Goal: Task Accomplishment & Management: Manage account settings

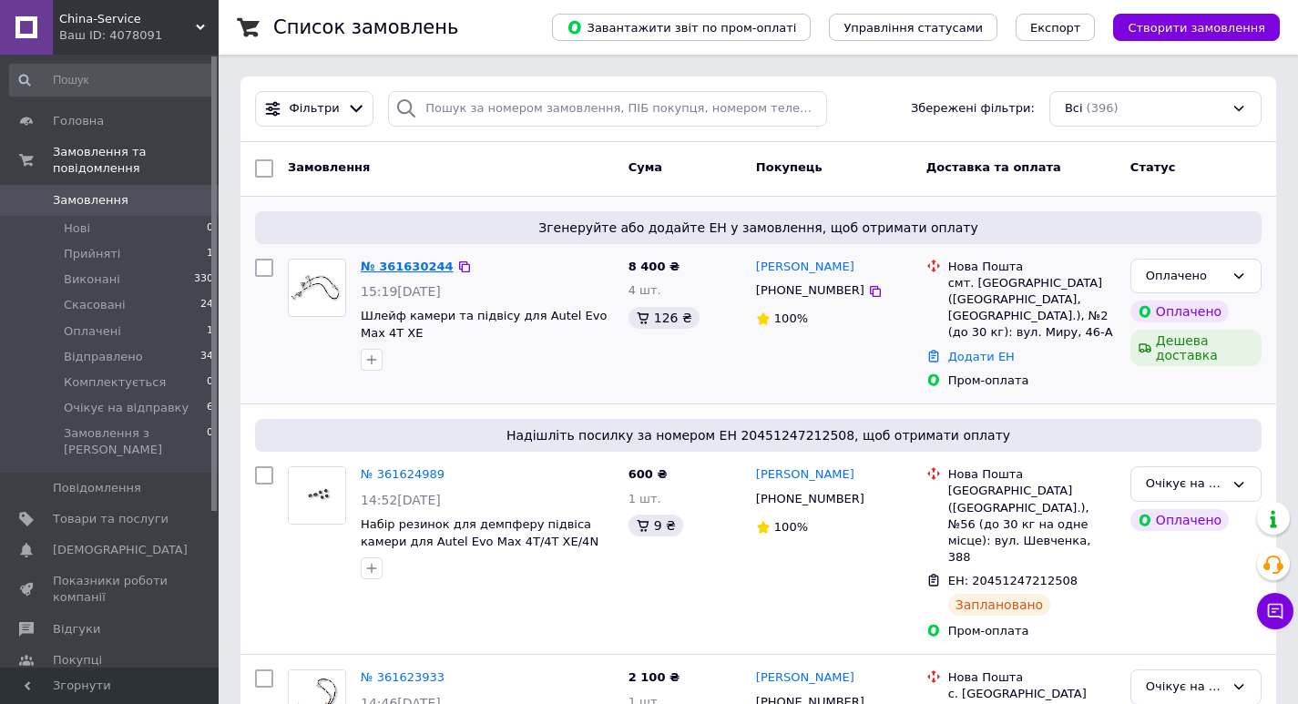
click at [393, 261] on link "№ 361630244" at bounding box center [407, 267] width 93 height 14
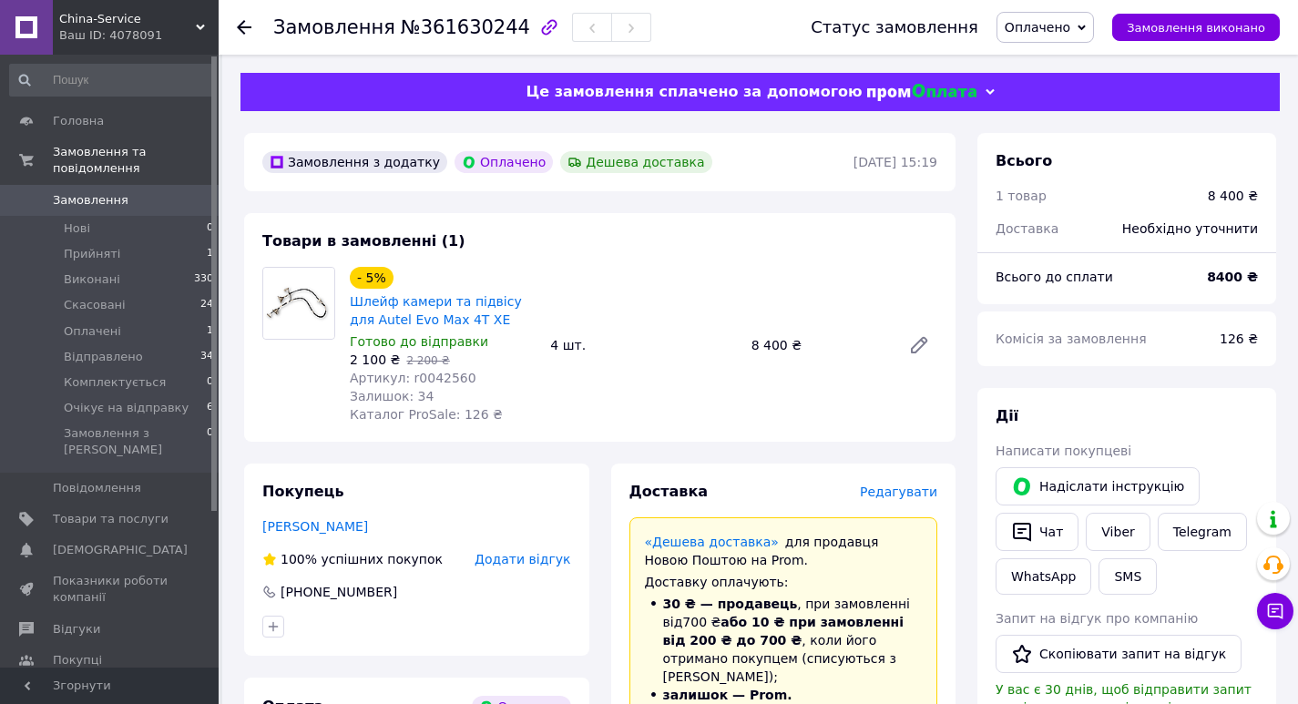
click at [455, 23] on span "№361630244" at bounding box center [465, 27] width 129 height 22
copy span "361630244"
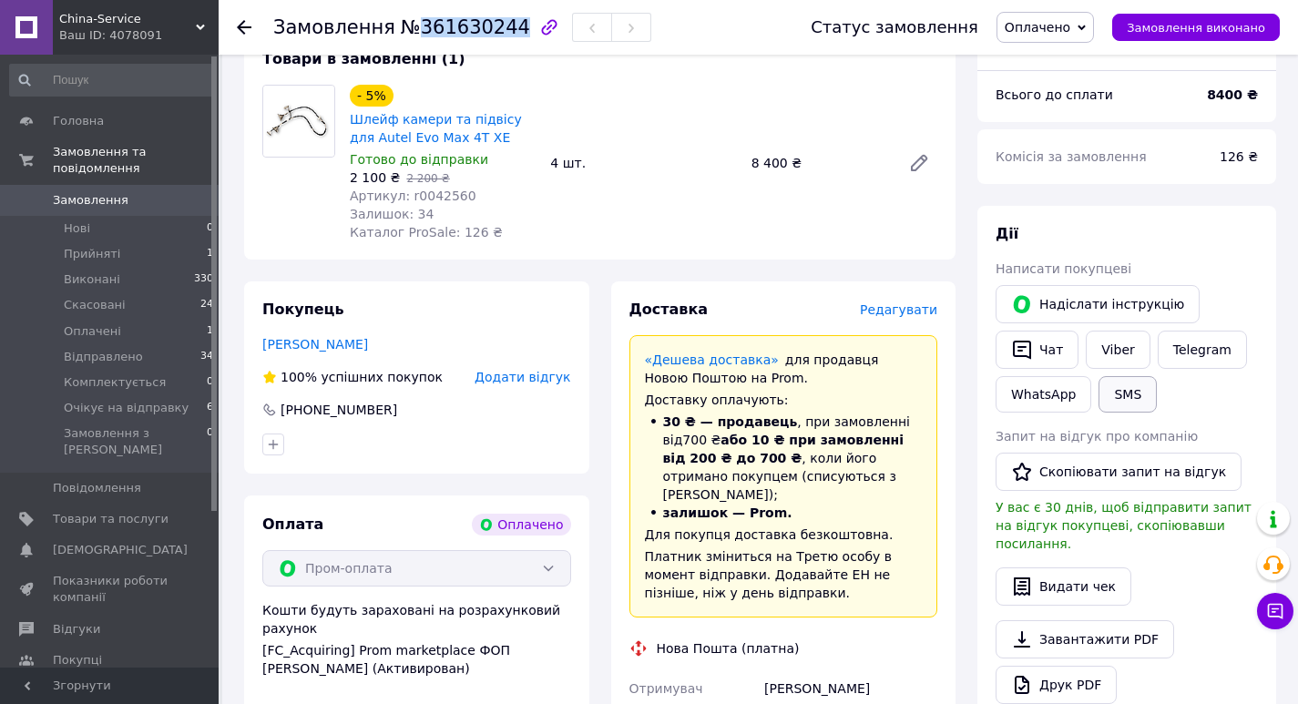
click at [1132, 404] on button "SMS" at bounding box center [1127, 394] width 58 height 36
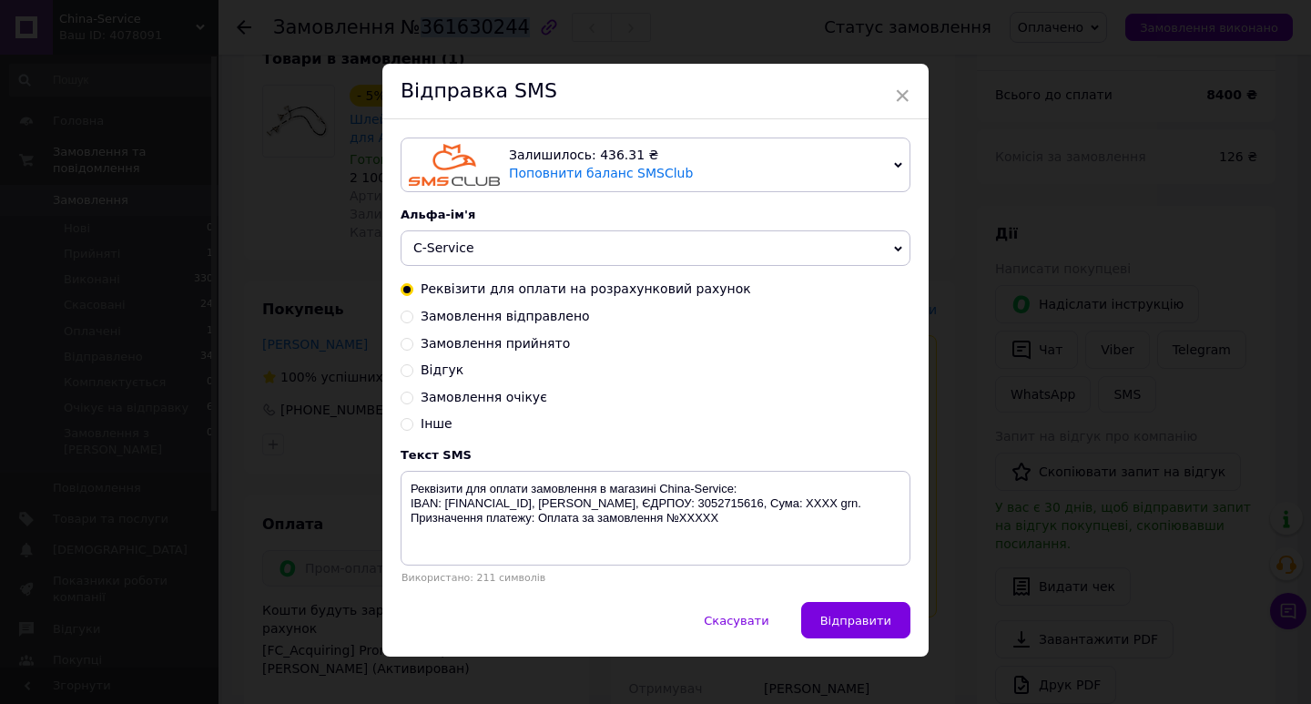
click at [498, 348] on span "Замовлення прийнято" at bounding box center [495, 343] width 149 height 15
click at [413, 348] on input "Замовлення прийнято" at bounding box center [407, 342] width 13 height 13
radio input "true"
radio input "false"
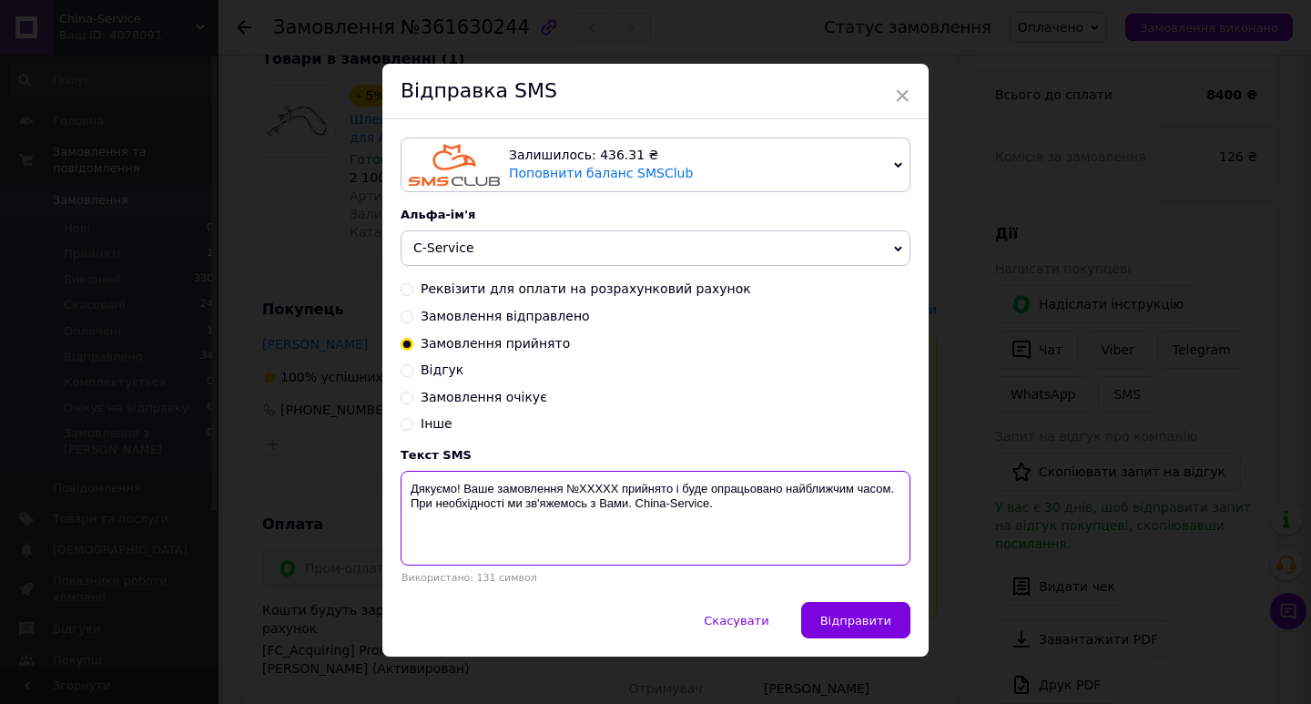
click at [584, 494] on textarea "Дякуємо! Ваше замовлення №XXXXX прийнято і буде опрацьовано найближчим часом. П…" at bounding box center [656, 518] width 510 height 95
click at [584, 493] on textarea "Дякуємо! Ваше замовлення №XXXXX прийнято і буде опрацьовано найближчим часом. П…" at bounding box center [656, 518] width 510 height 95
paste textarea "361630244"
type textarea "Дякуємо! Ваше замовлення №361630244 прийнято і буде опрацьовано найближчим часо…"
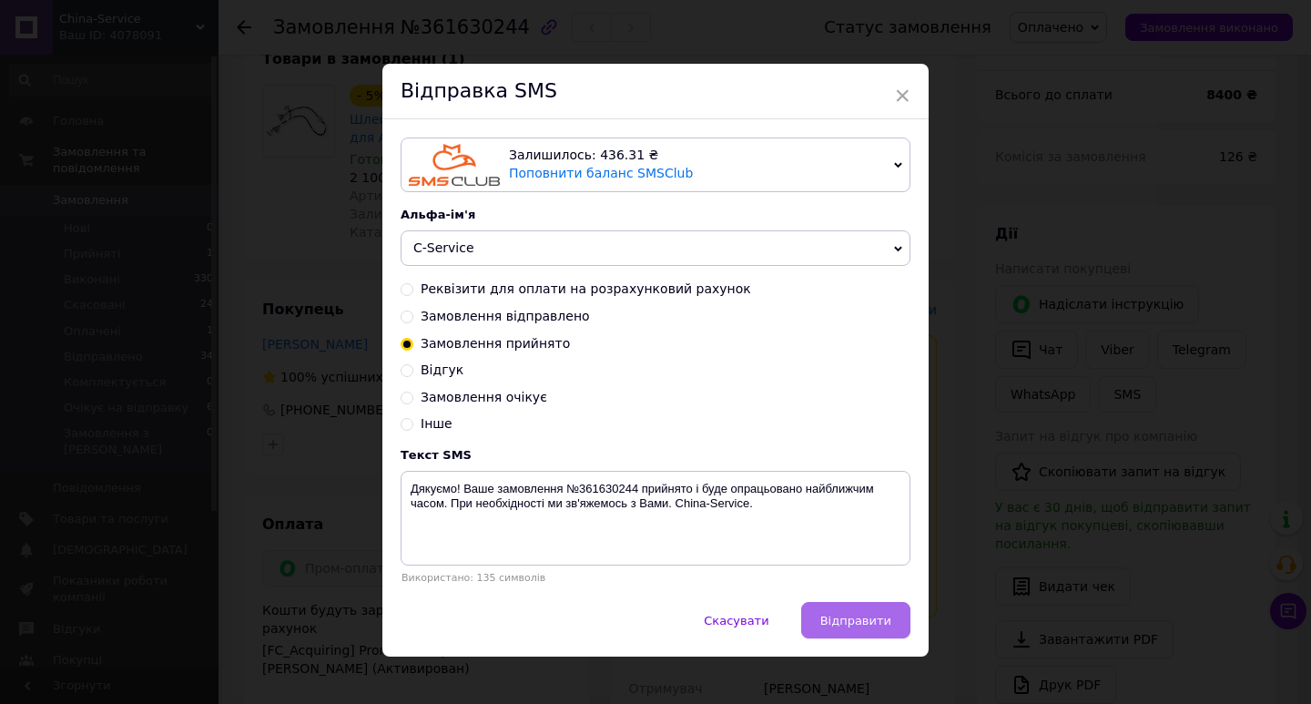
click at [836, 617] on button "Відправити" at bounding box center [855, 620] width 109 height 36
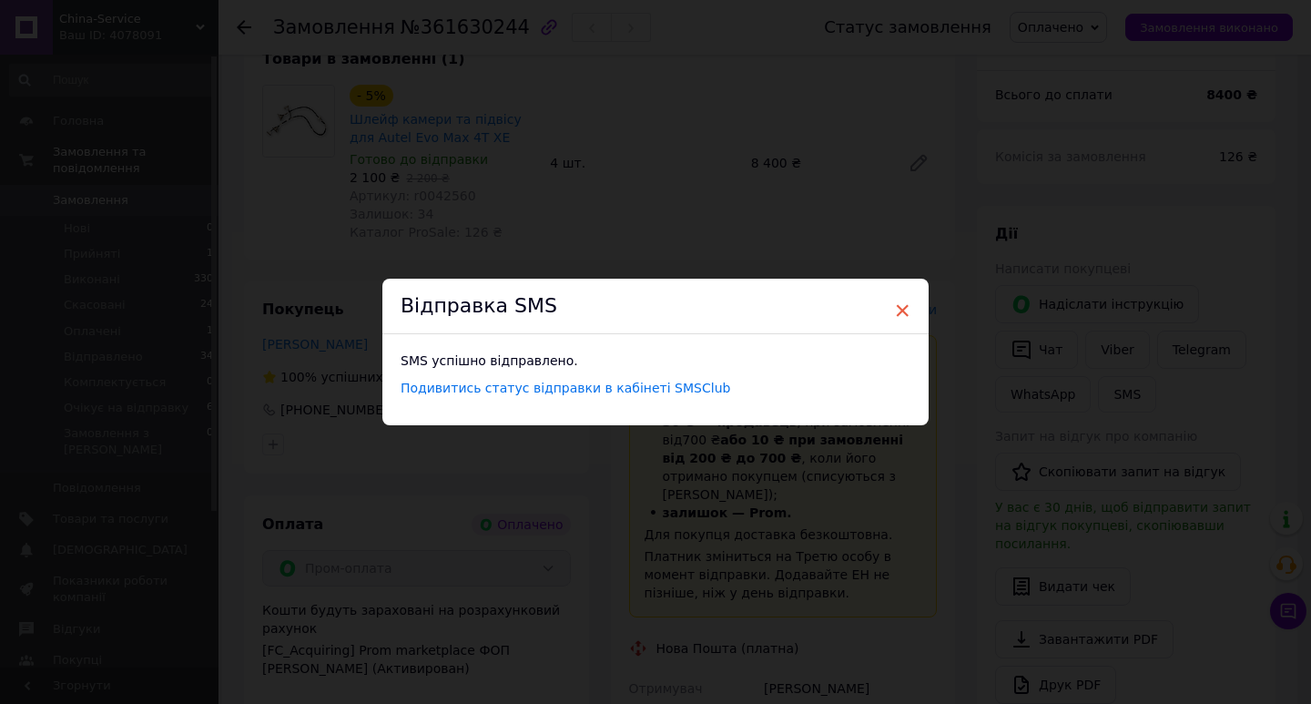
click at [896, 300] on span "×" at bounding box center [902, 310] width 16 height 31
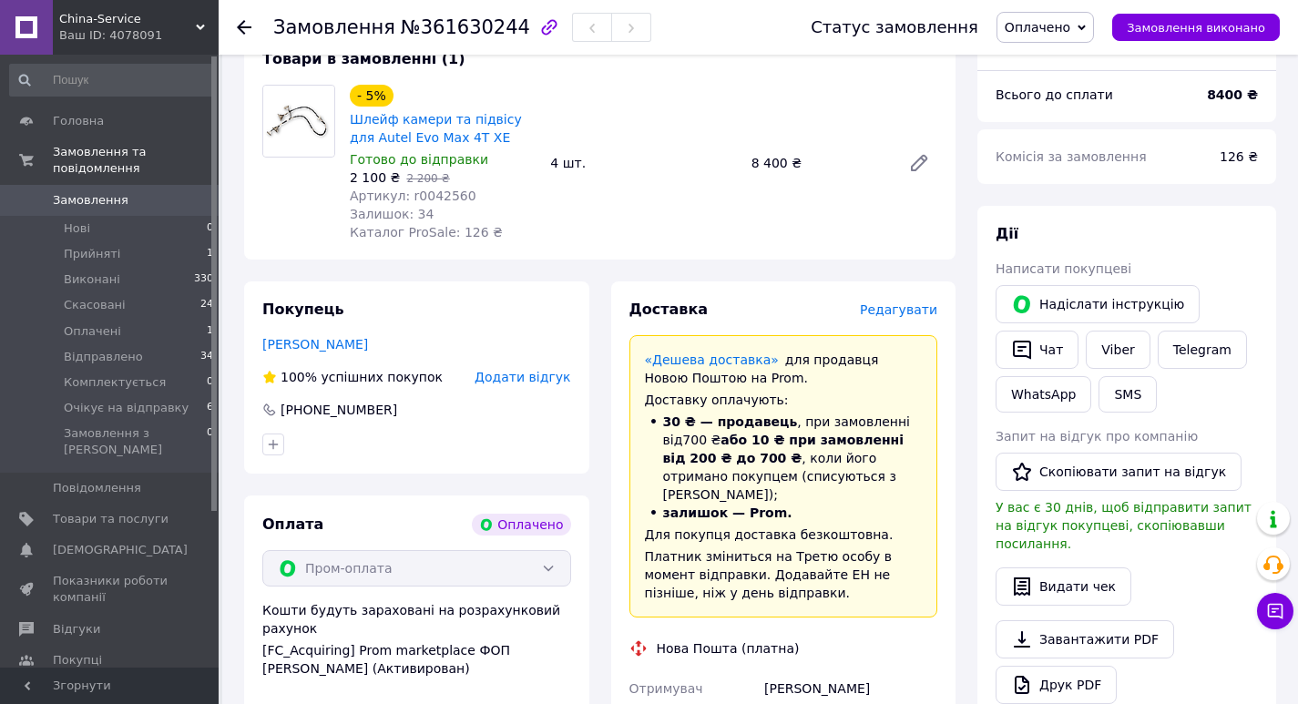
click at [1062, 34] on span "Оплачено" at bounding box center [1038, 27] width 66 height 15
click at [1070, 66] on li "Прийнято" at bounding box center [1068, 63] width 143 height 27
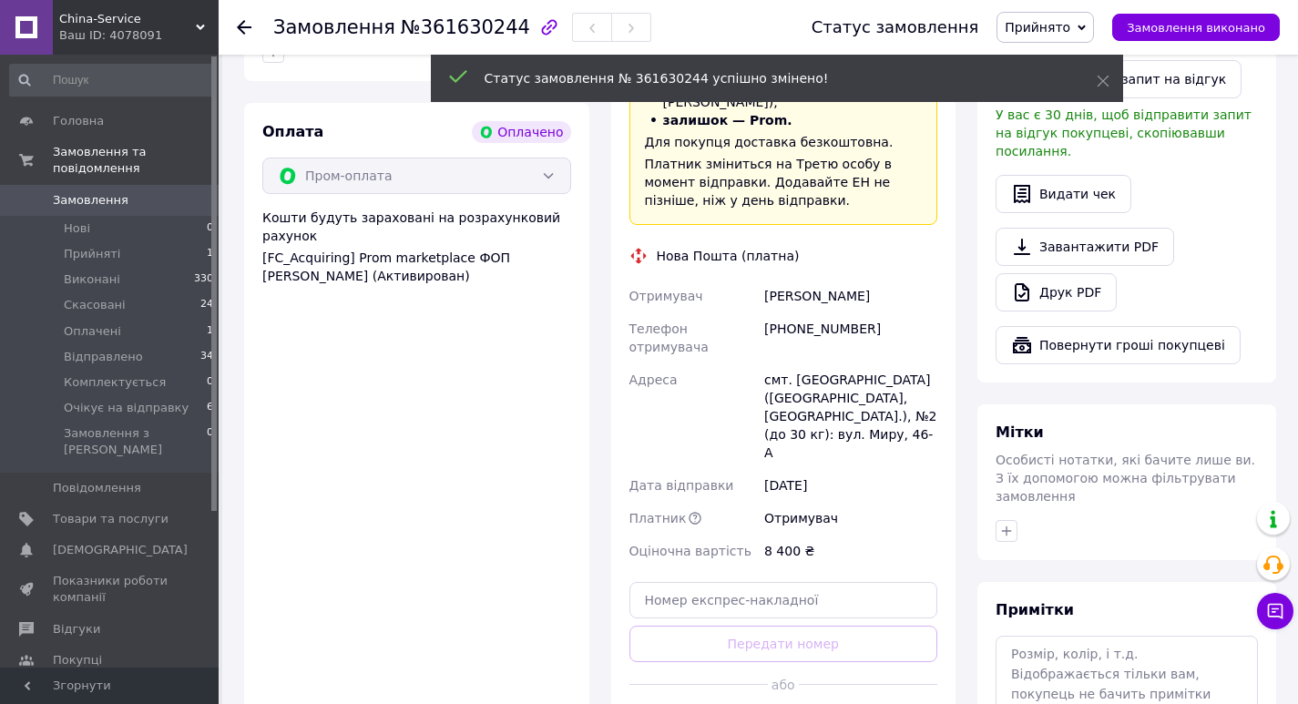
scroll to position [638, 0]
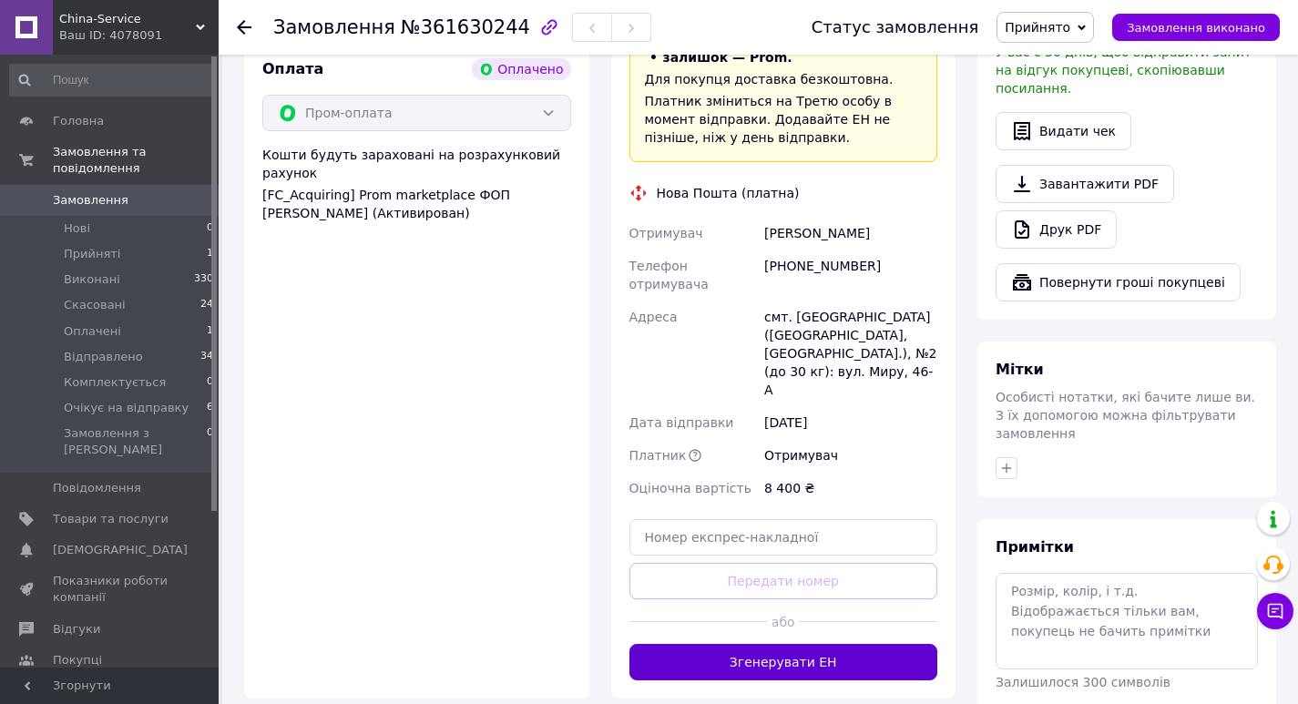
click at [797, 644] on button "Згенерувати ЕН" at bounding box center [783, 662] width 309 height 36
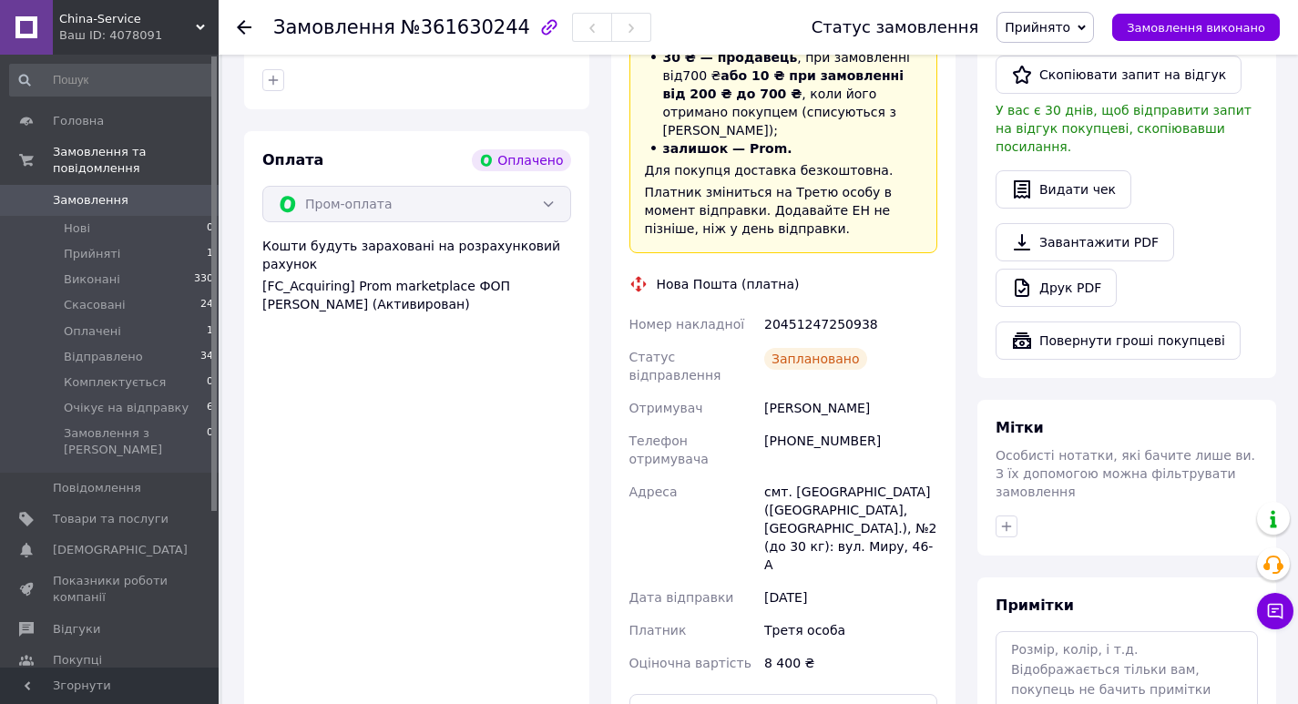
scroll to position [91, 0]
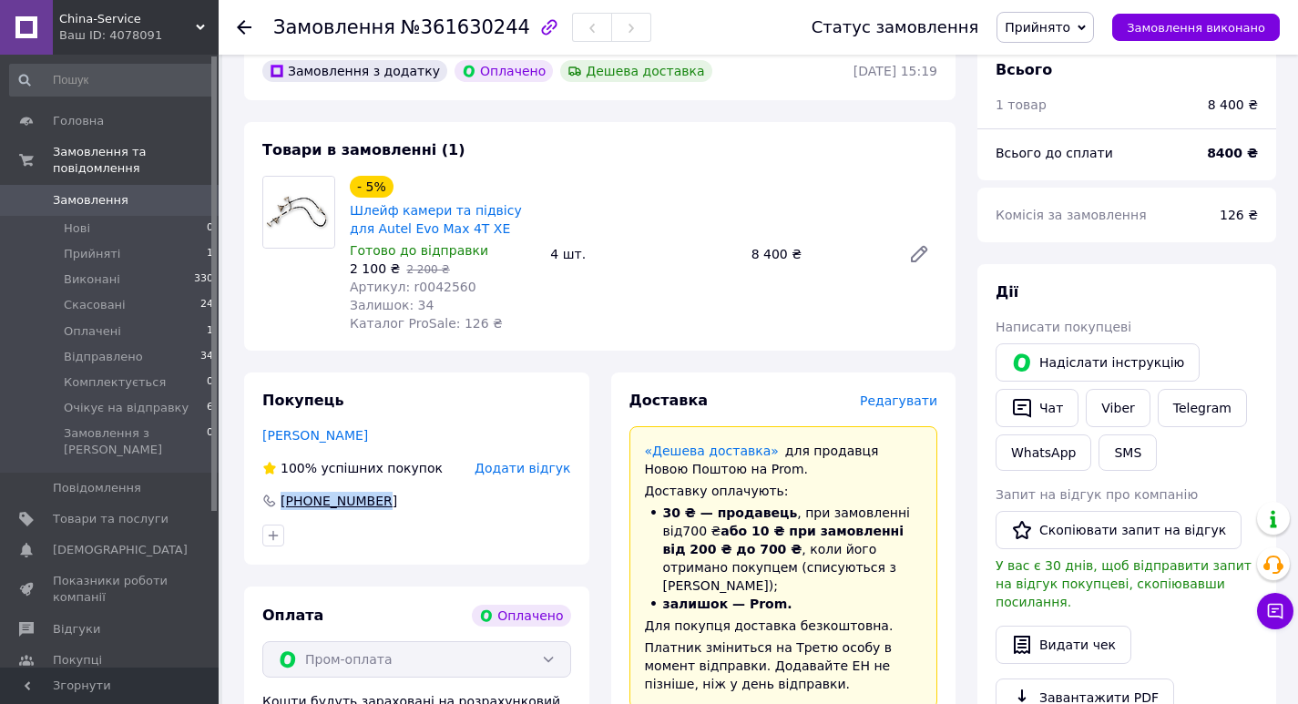
drag, startPoint x: 395, startPoint y: 501, endPoint x: 282, endPoint y: 503, distance: 112.9
click at [281, 503] on div "[PHONE_NUMBER]" at bounding box center [416, 501] width 309 height 18
copy div "[PHONE_NUMBER]"
drag, startPoint x: 383, startPoint y: 448, endPoint x: 264, endPoint y: 440, distance: 119.6
click at [264, 440] on div "Покупець Леонтюк Игорь 100% успішних покупок Додати відгук +380965899570" at bounding box center [416, 468] width 345 height 192
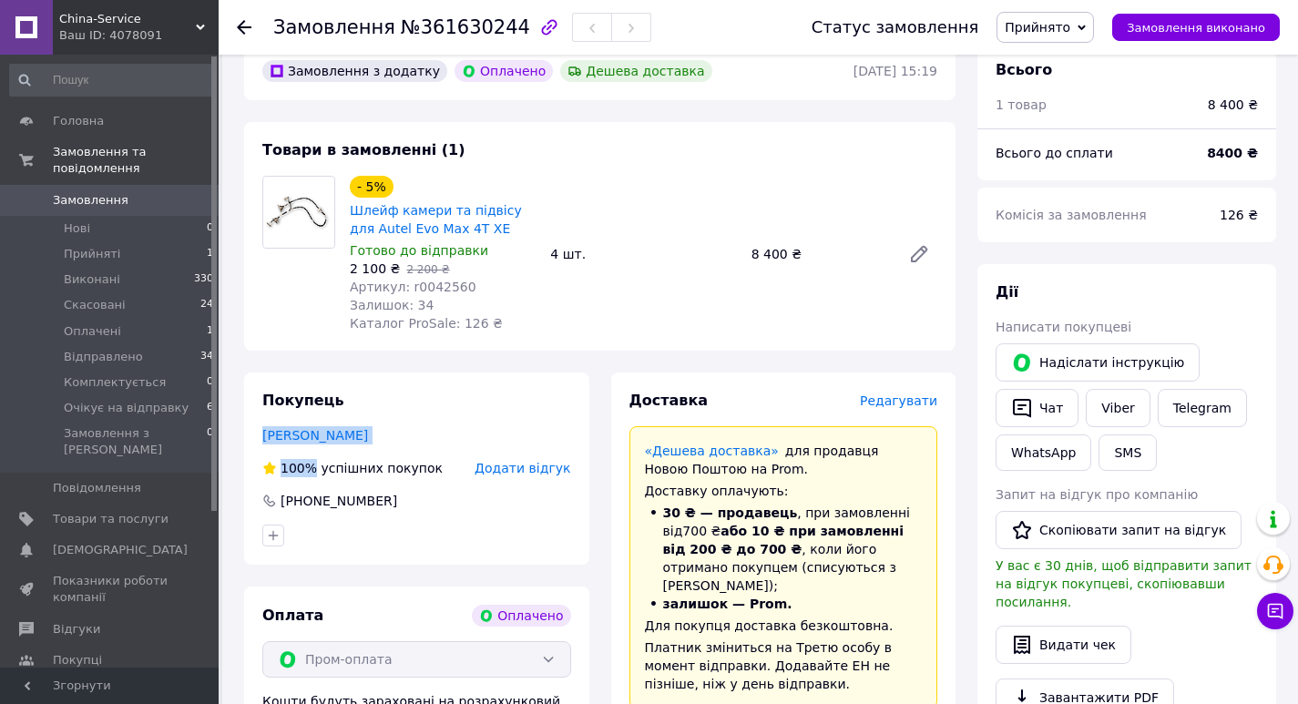
click at [432, 427] on div "Леонтюк Игорь" at bounding box center [416, 435] width 309 height 18
drag, startPoint x: 359, startPoint y: 434, endPoint x: 262, endPoint y: 431, distance: 96.6
click at [262, 431] on div "Леонтюк Игорь" at bounding box center [416, 435] width 309 height 18
copy link "Леонтюк Игорь"
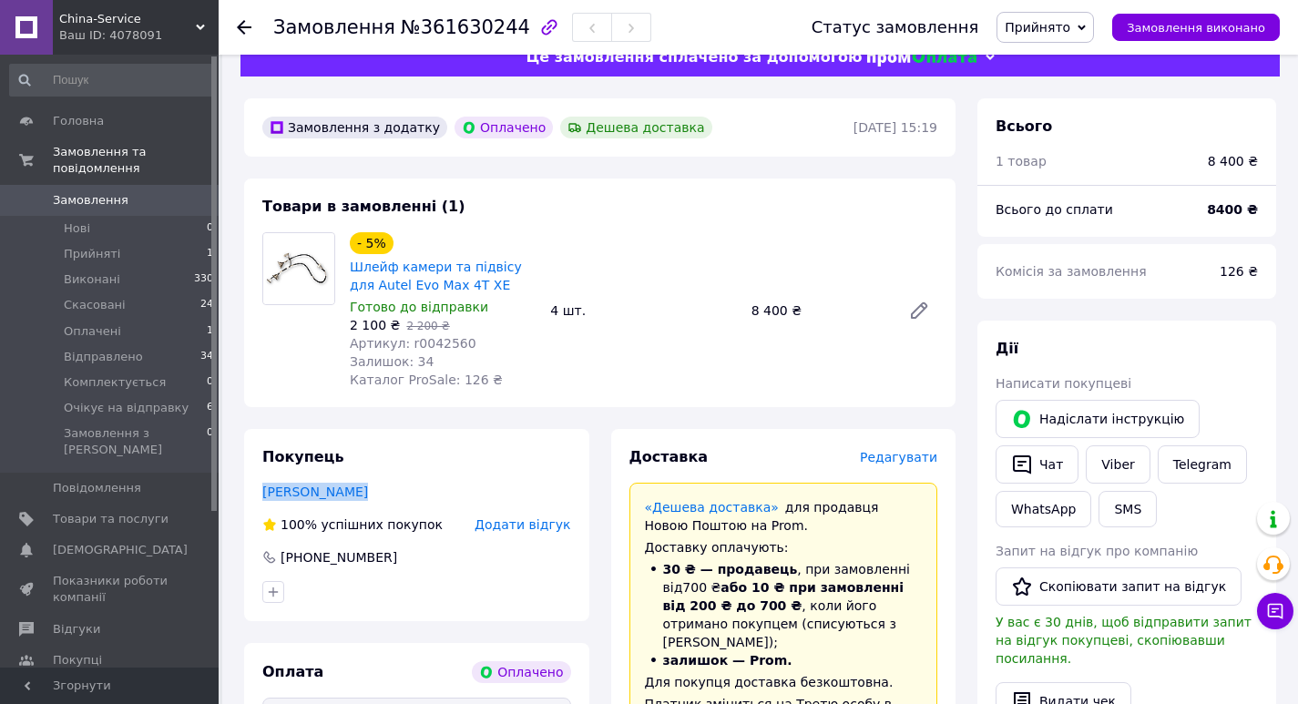
scroll to position [0, 0]
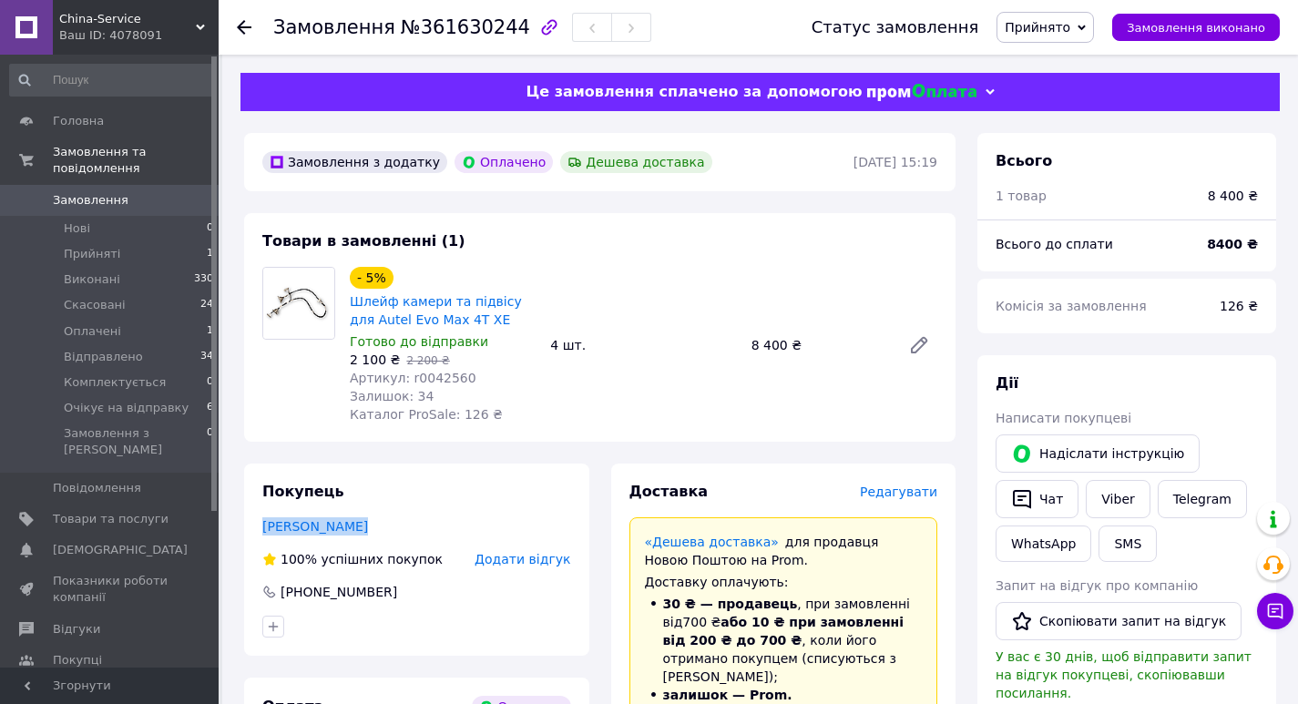
click at [1042, 30] on span "Прийнято" at bounding box center [1038, 27] width 66 height 15
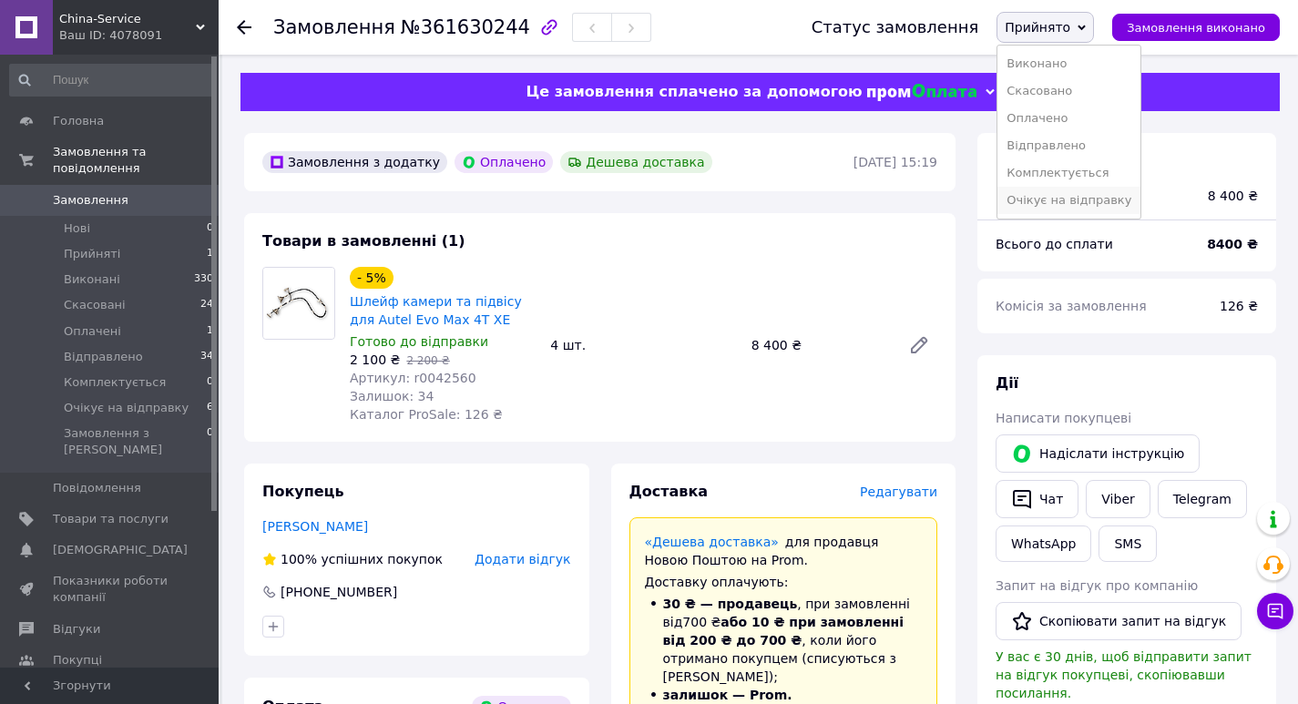
click at [1109, 190] on li "Очікує на відправку" at bounding box center [1068, 200] width 143 height 27
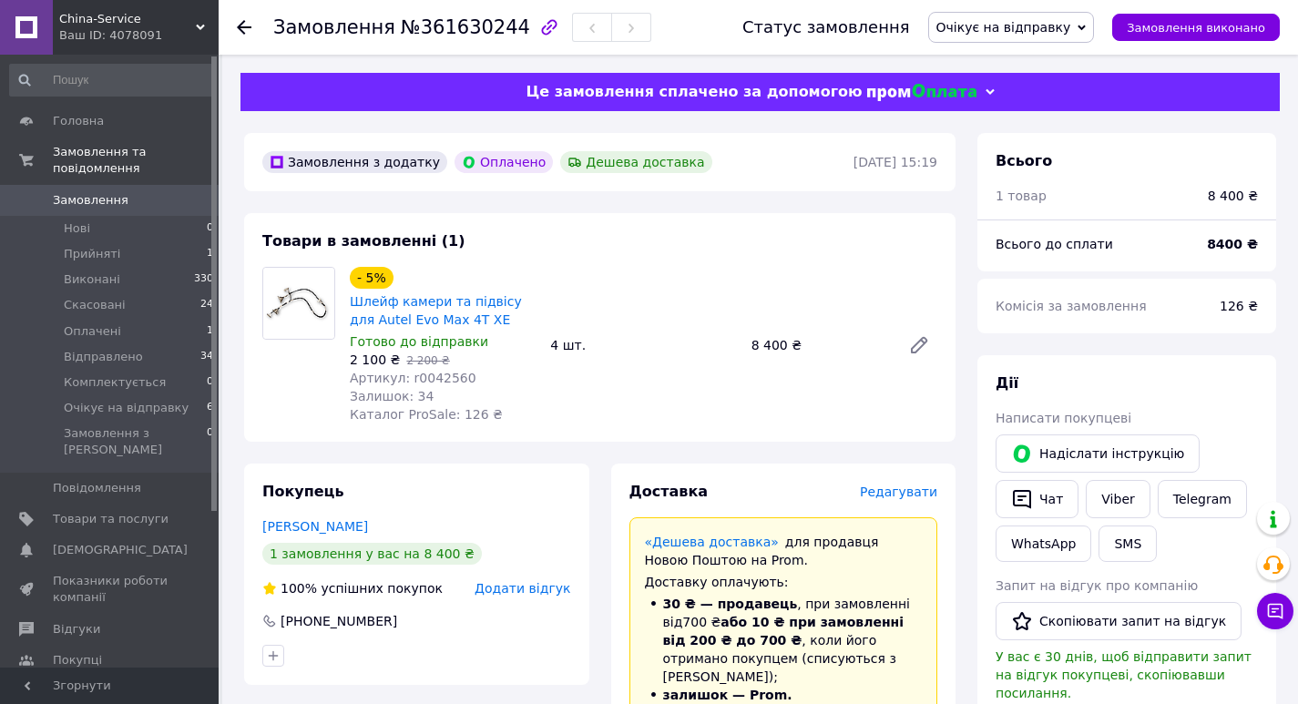
click at [153, 192] on span "Замовлення" at bounding box center [111, 200] width 116 height 16
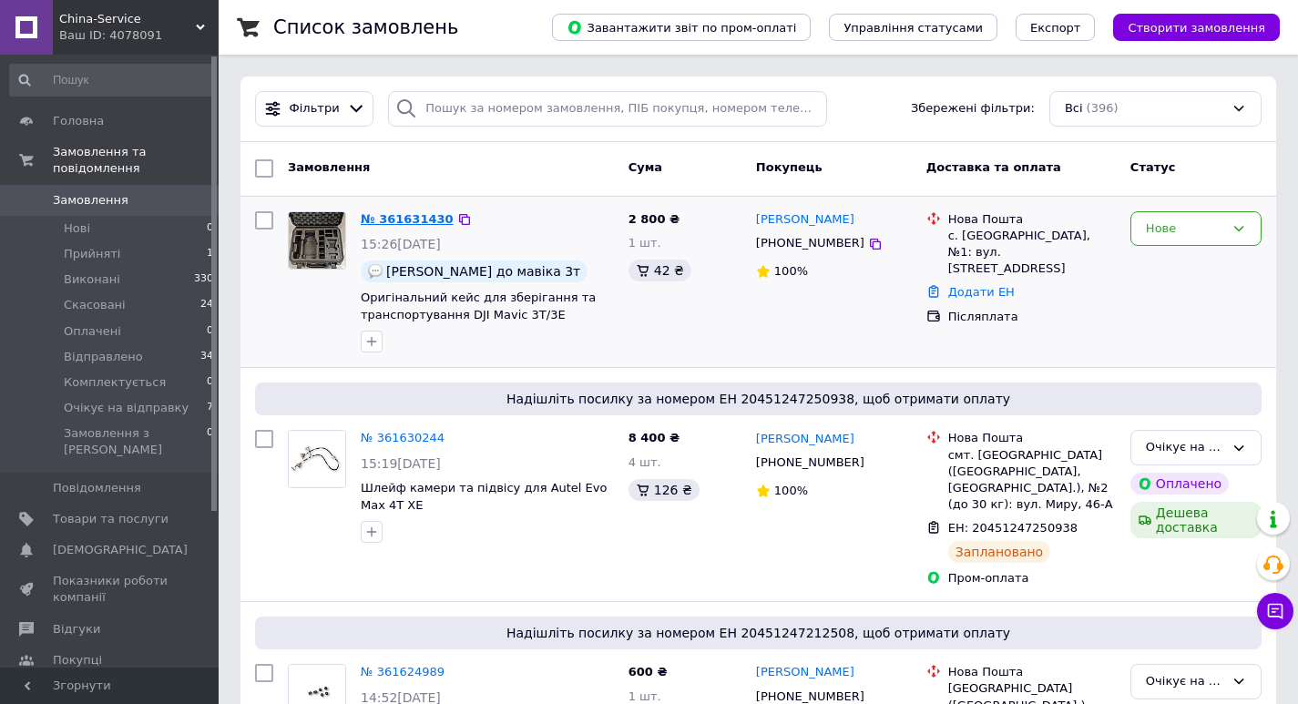
click at [404, 216] on link "№ 361631430" at bounding box center [407, 219] width 93 height 14
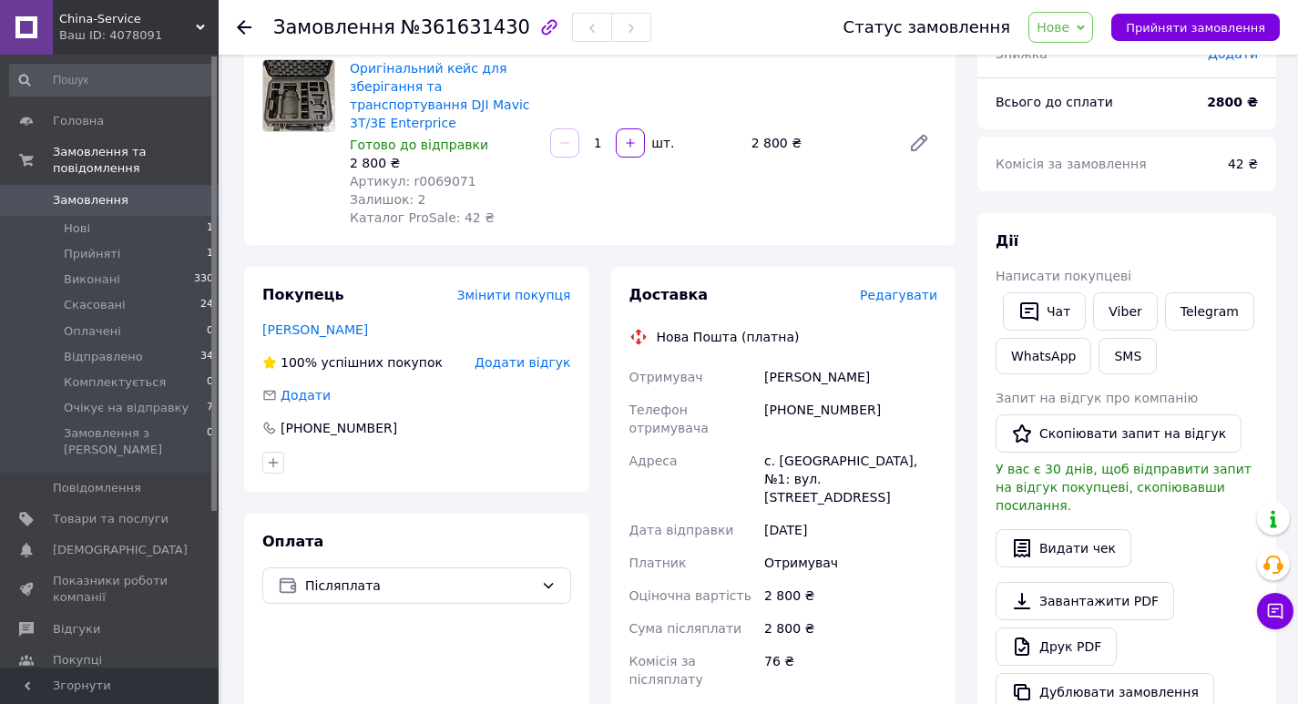
scroll to position [182, 0]
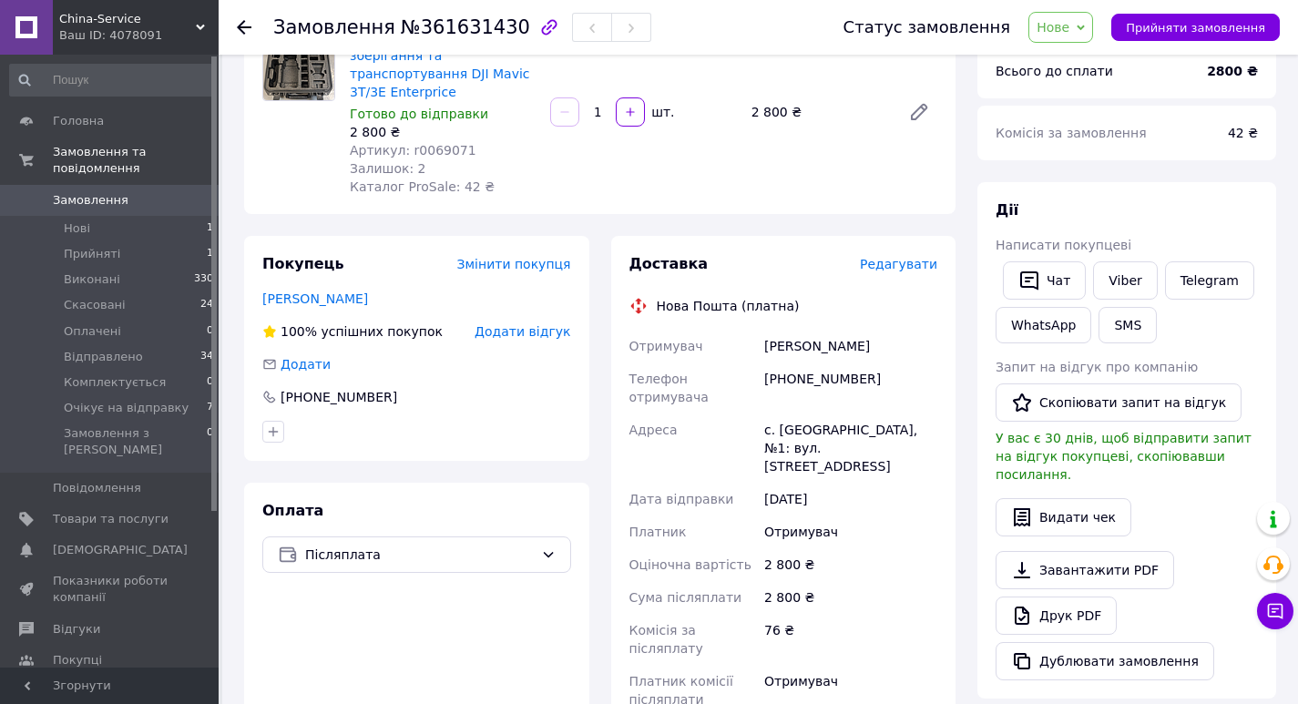
click at [456, 28] on span "№361631430" at bounding box center [465, 27] width 129 height 22
copy span "361631430"
click at [1124, 317] on button "SMS" at bounding box center [1127, 325] width 58 height 36
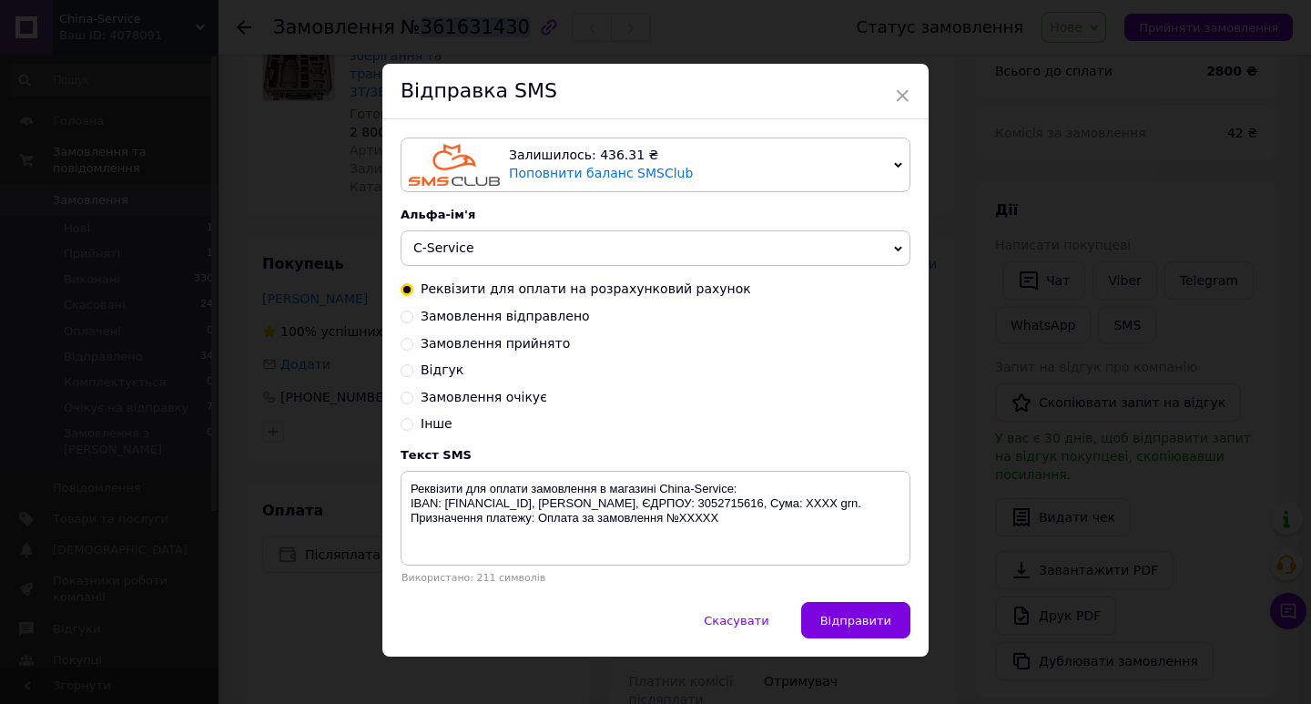
click at [525, 350] on span "Замовлення прийнято" at bounding box center [495, 343] width 149 height 15
click at [413, 349] on input "Замовлення прийнято" at bounding box center [407, 342] width 13 height 13
radio input "true"
radio input "false"
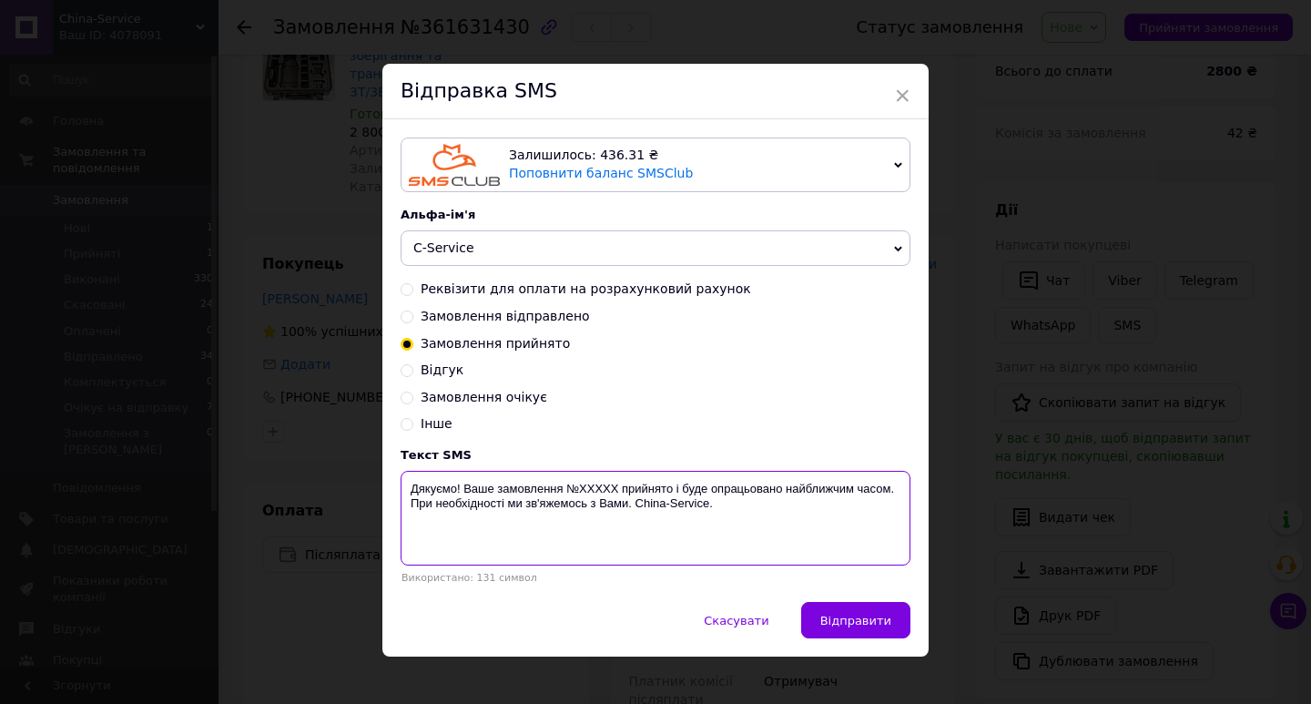
drag, startPoint x: 617, startPoint y: 490, endPoint x: 581, endPoint y: 491, distance: 35.5
click at [577, 491] on textarea "Дякуємо! Ваше замовлення №XXXXX прийнято і буде опрацьовано найближчим часом. П…" at bounding box center [656, 518] width 510 height 95
paste textarea "361631430"
type textarea "Дякуємо! Ваше замовлення №361631430 прийнято і буде опрацьовано найближчим часо…"
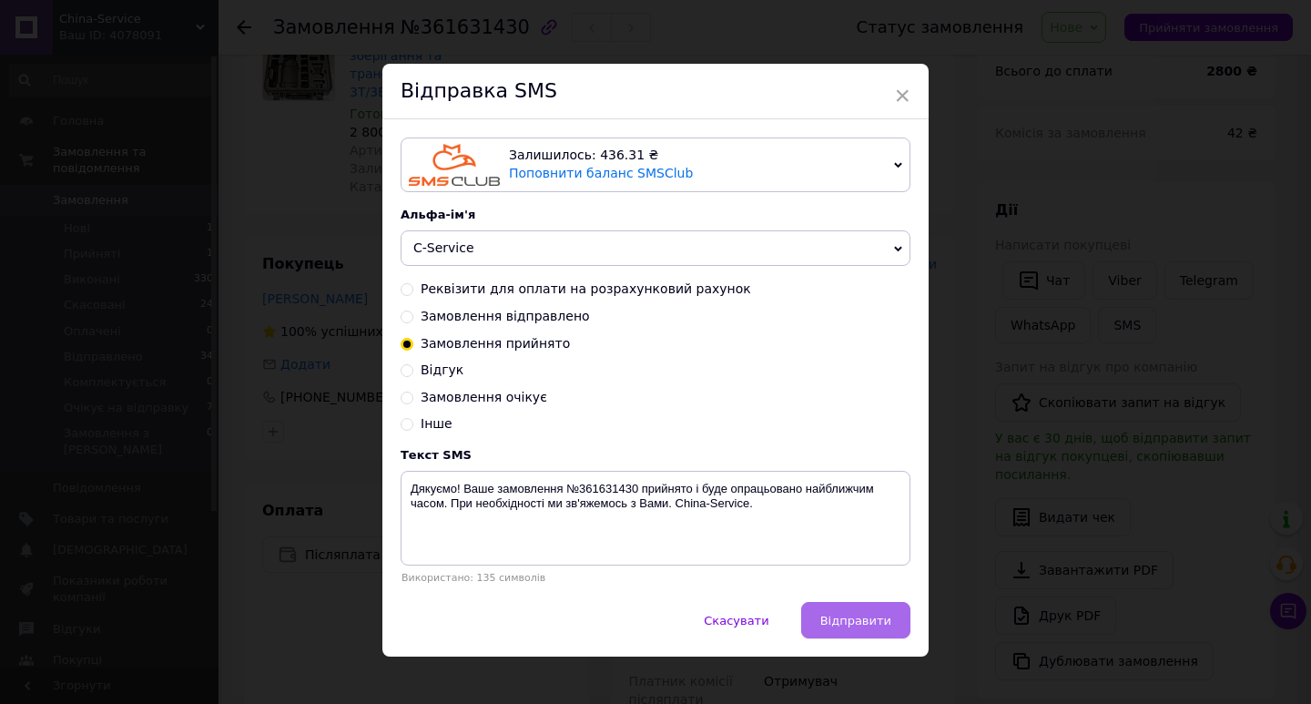
click at [859, 636] on button "Відправити" at bounding box center [855, 620] width 109 height 36
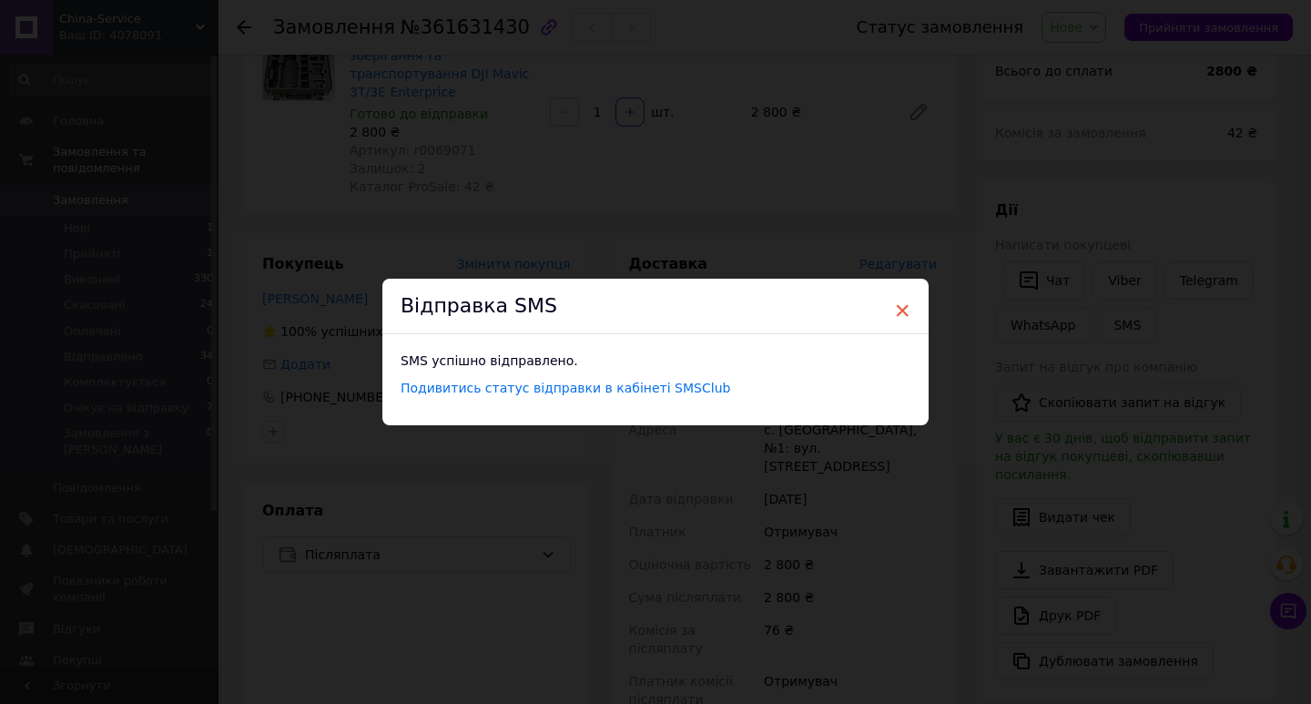
click at [901, 315] on span "×" at bounding box center [902, 310] width 16 height 31
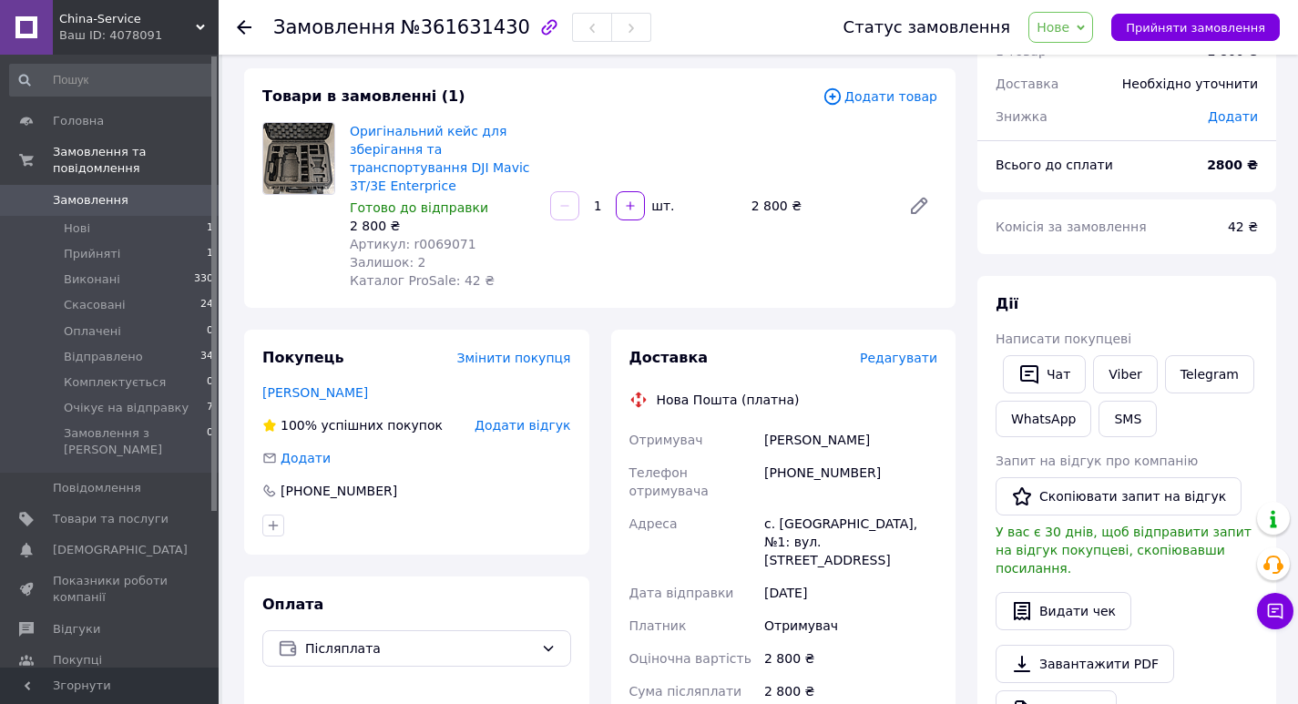
scroll to position [0, 0]
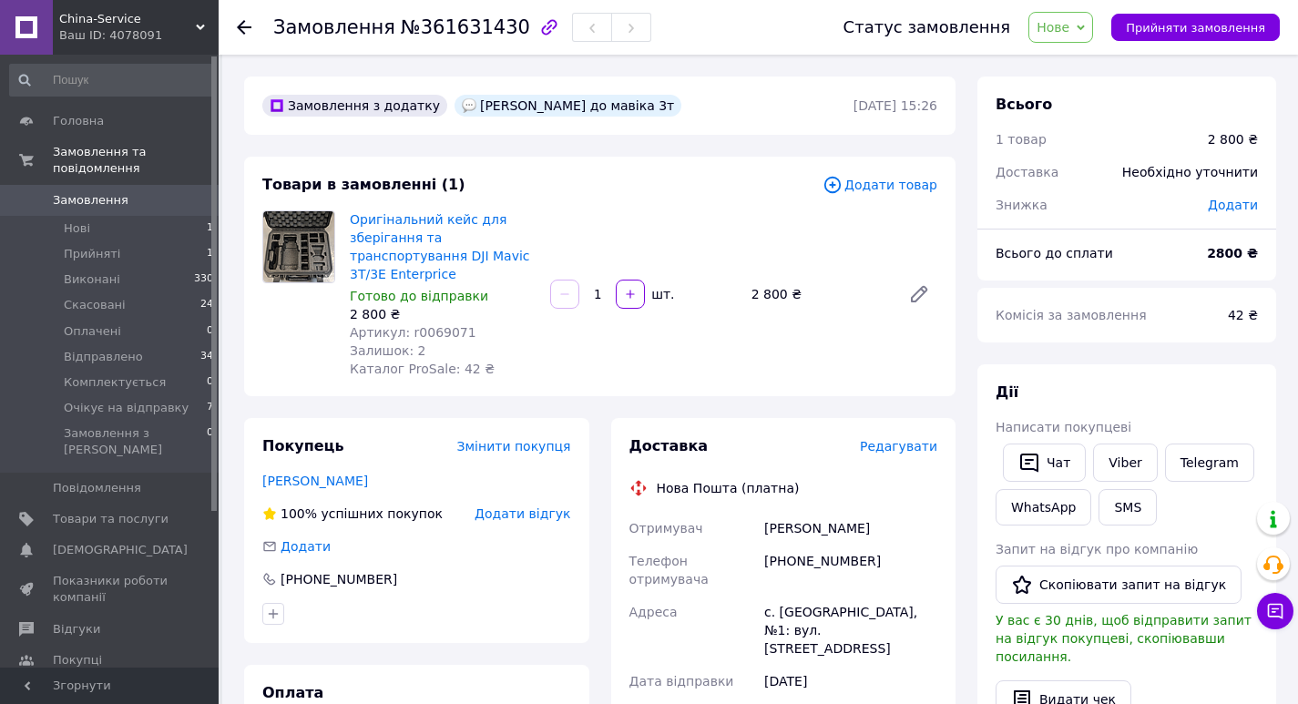
click at [1069, 32] on span "Нове" at bounding box center [1052, 27] width 33 height 15
click at [1108, 72] on li "Прийнято" at bounding box center [1100, 63] width 143 height 27
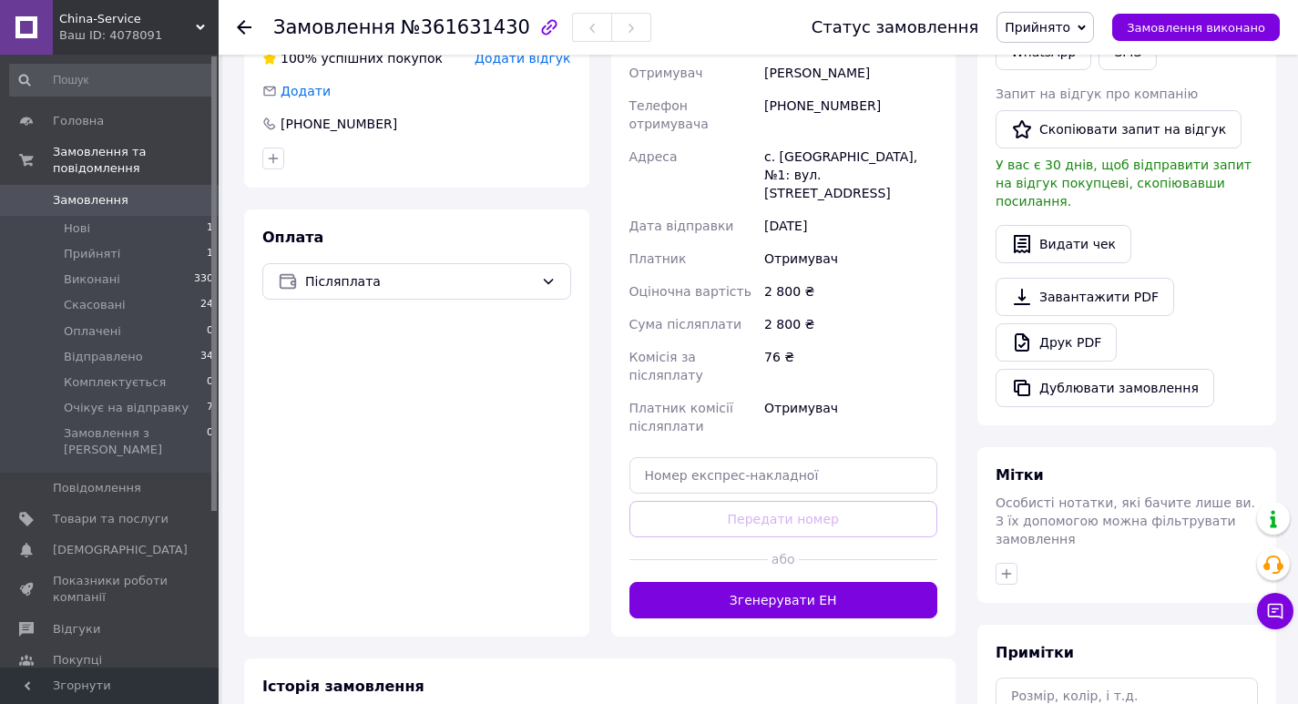
scroll to position [546, 0]
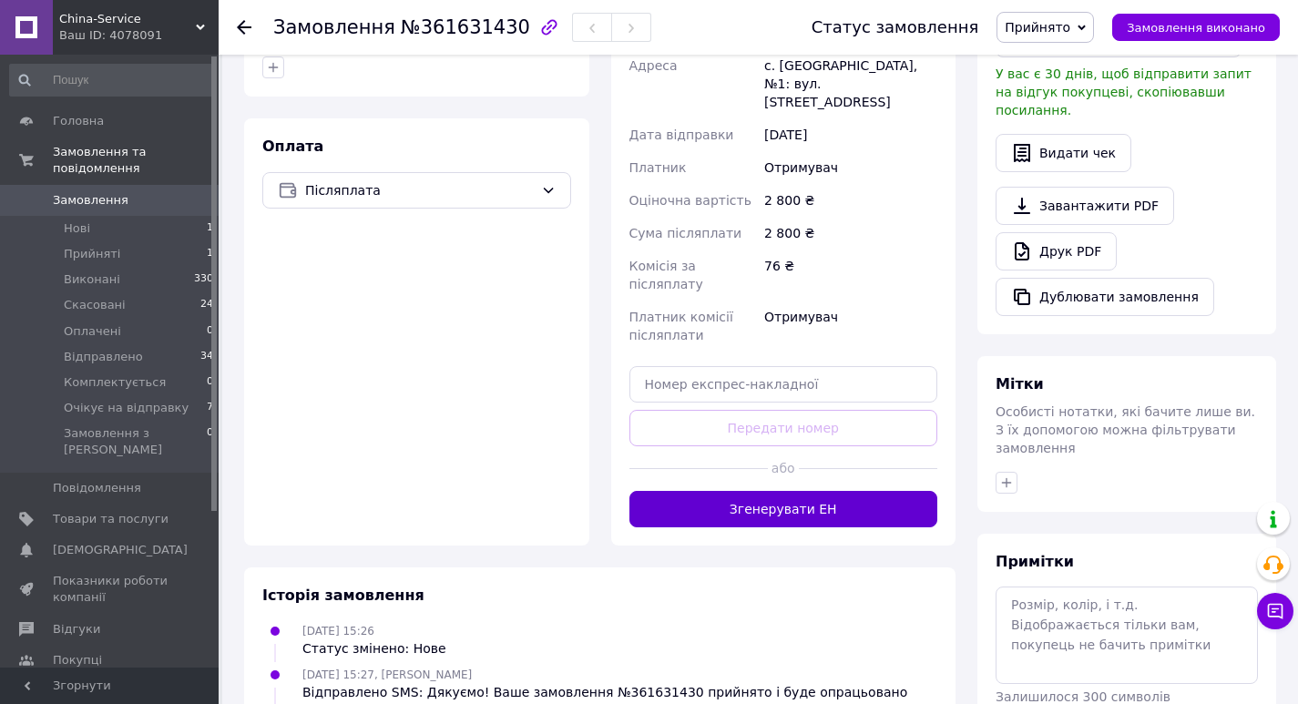
click at [845, 491] on button "Згенерувати ЕН" at bounding box center [783, 509] width 309 height 36
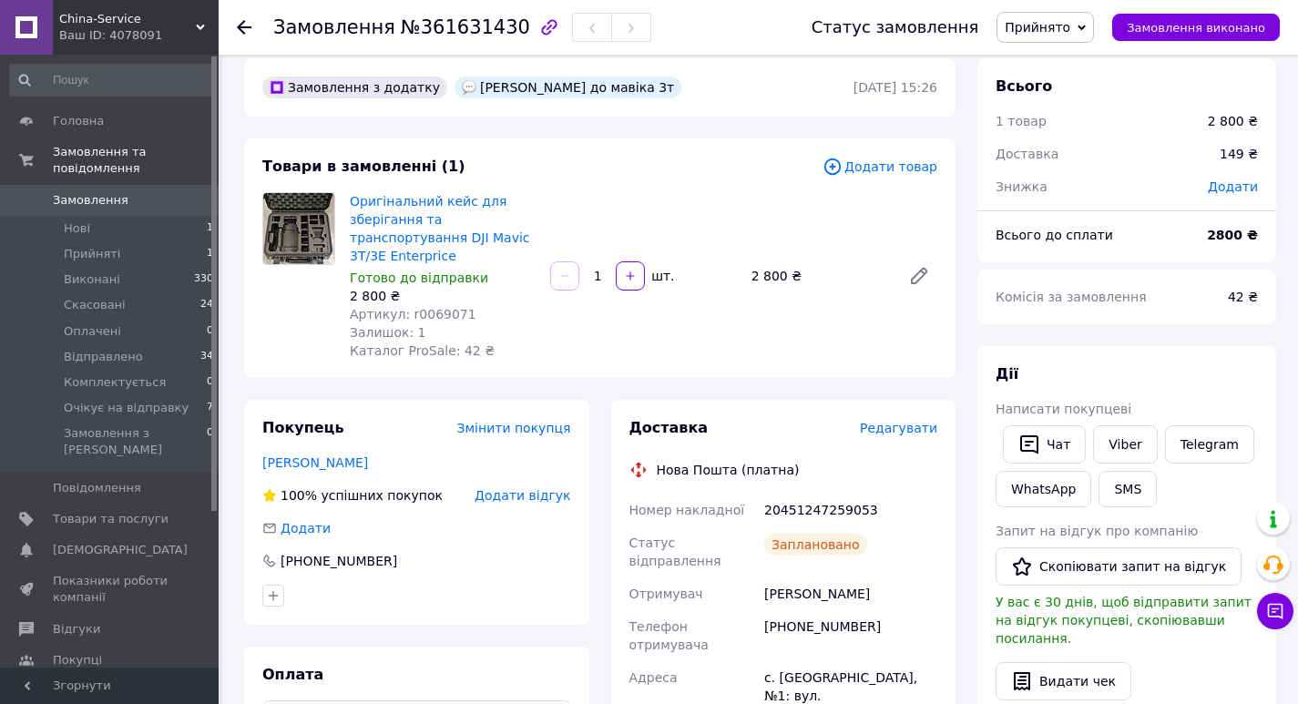
scroll to position [0, 0]
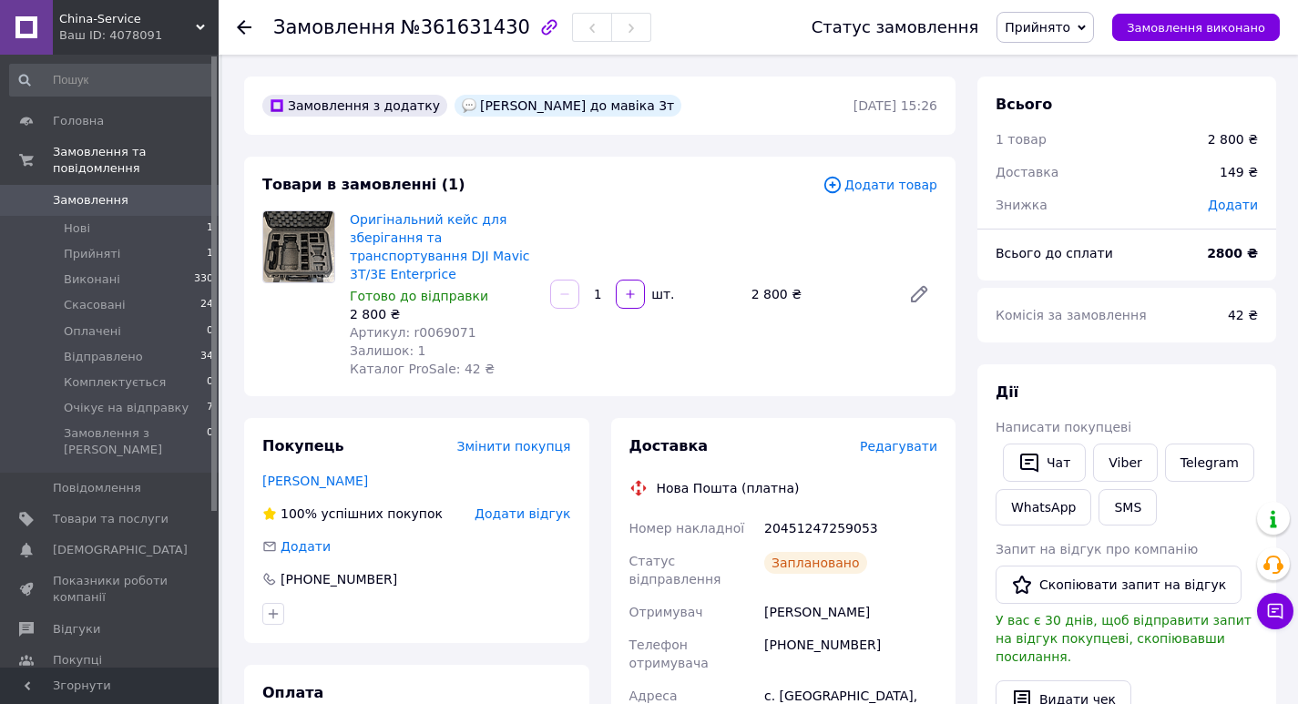
click at [1064, 26] on span "Прийнято" at bounding box center [1038, 27] width 66 height 15
click at [1085, 175] on li "Комплектується" at bounding box center [1068, 172] width 143 height 27
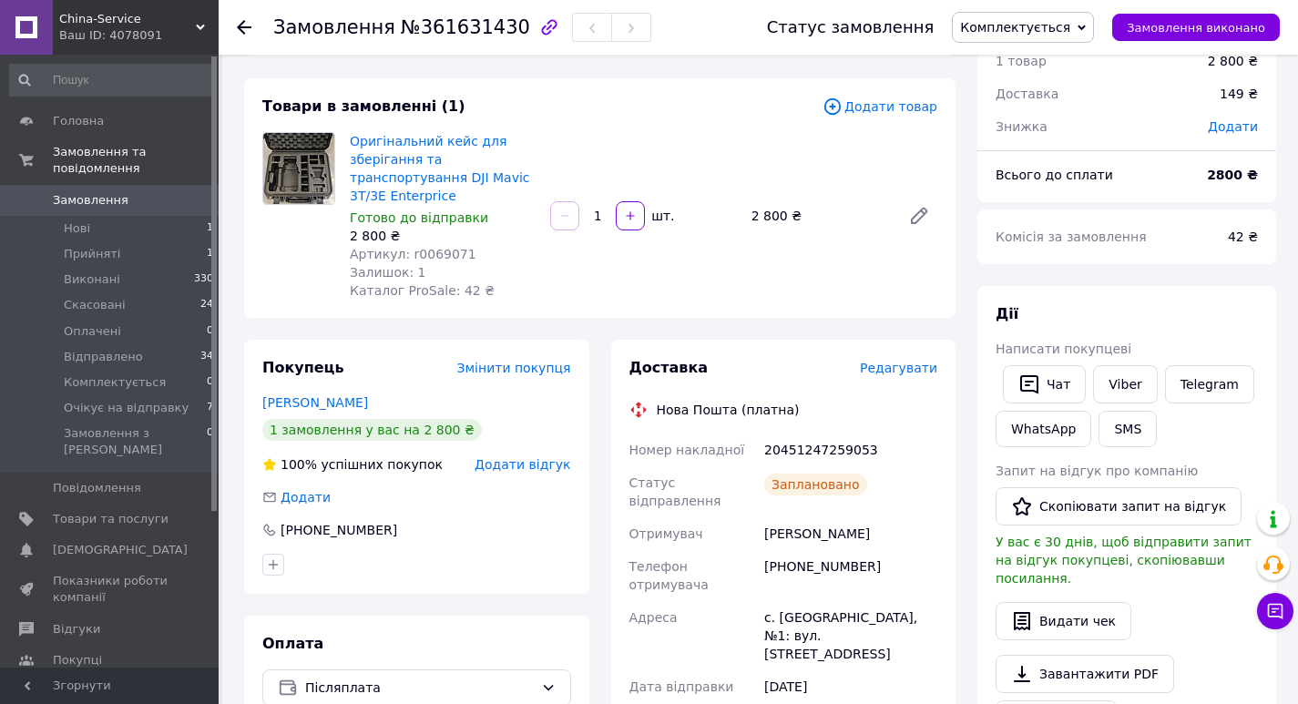
scroll to position [182, 0]
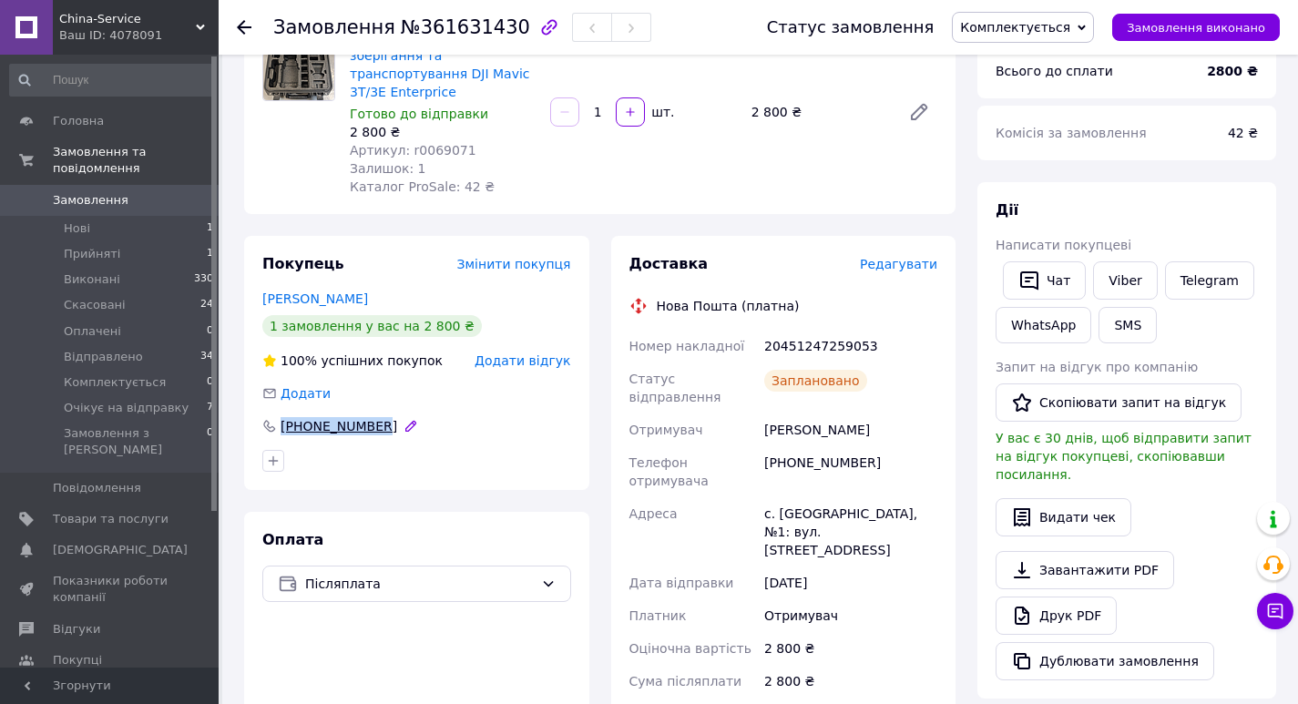
drag, startPoint x: 311, startPoint y: 410, endPoint x: 274, endPoint y: 410, distance: 36.4
click at [274, 417] on div "+380991724740" at bounding box center [416, 426] width 309 height 18
copy div "+380991724740"
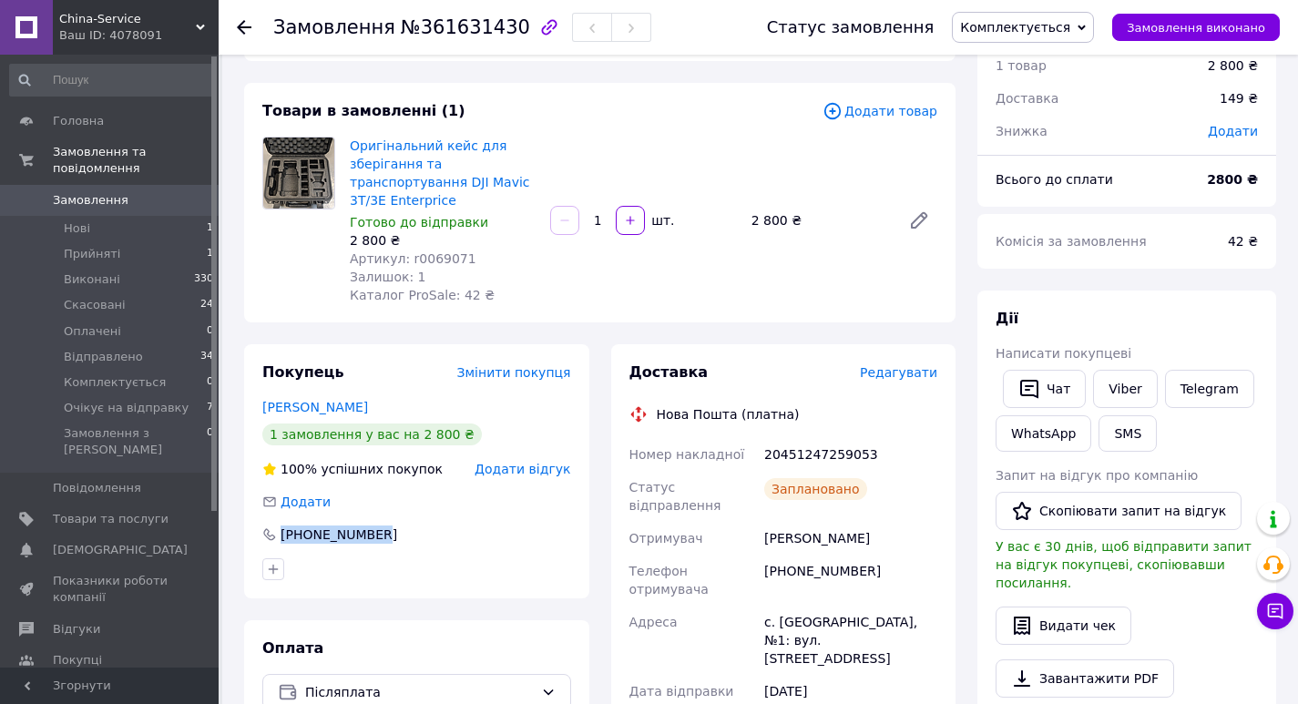
scroll to position [91, 0]
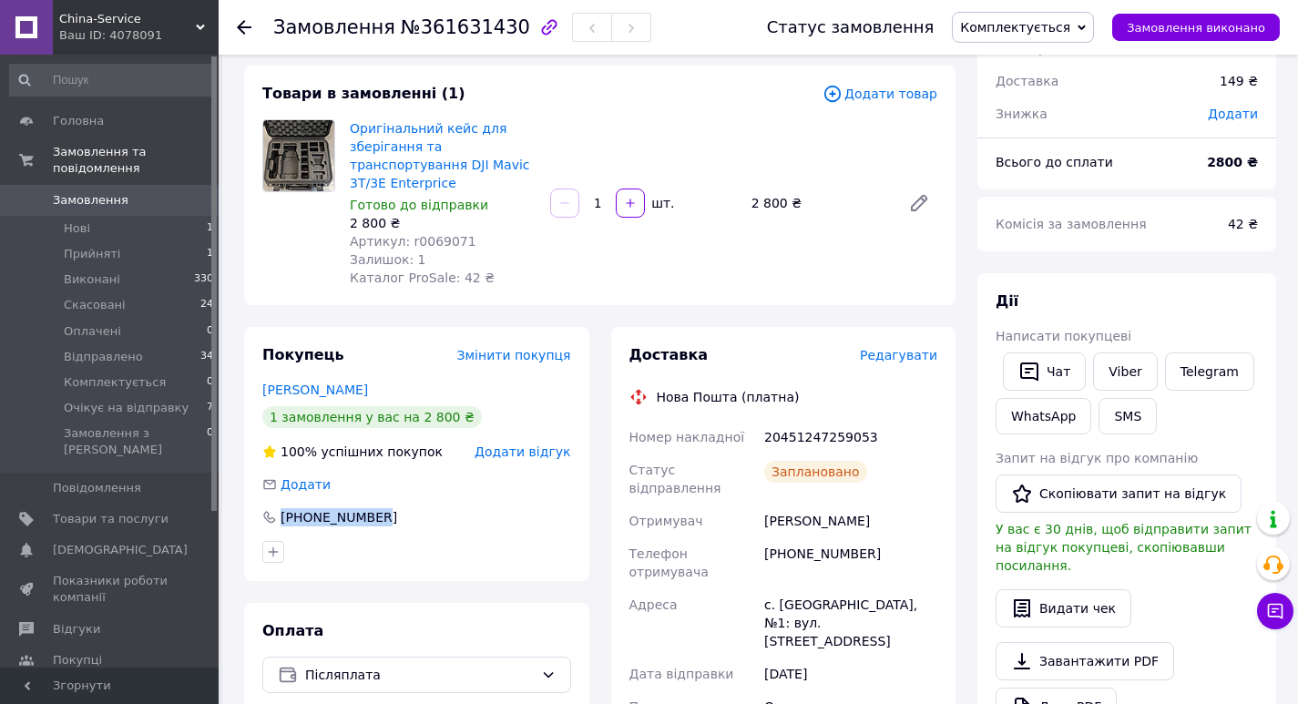
drag, startPoint x: 369, startPoint y: 370, endPoint x: 261, endPoint y: 370, distance: 107.5
click at [261, 370] on div "Покупець Змінити покупця Польовий Вадим 1 замовлення у вас на 2 800 ₴ 100% успі…" at bounding box center [416, 454] width 345 height 254
copy link "Польовий Вадим"
click at [1056, 22] on span "Комплектується" at bounding box center [1015, 27] width 110 height 15
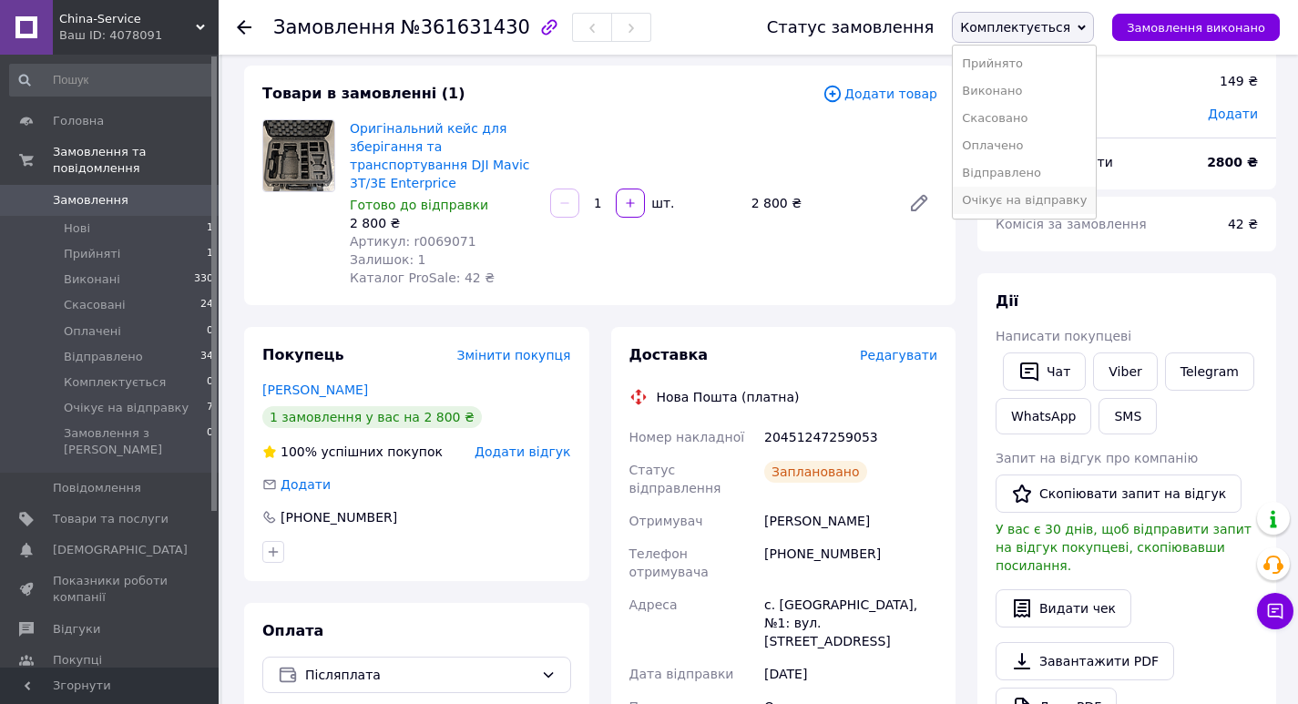
click at [1058, 204] on li "Очікує на відправку" at bounding box center [1024, 200] width 143 height 27
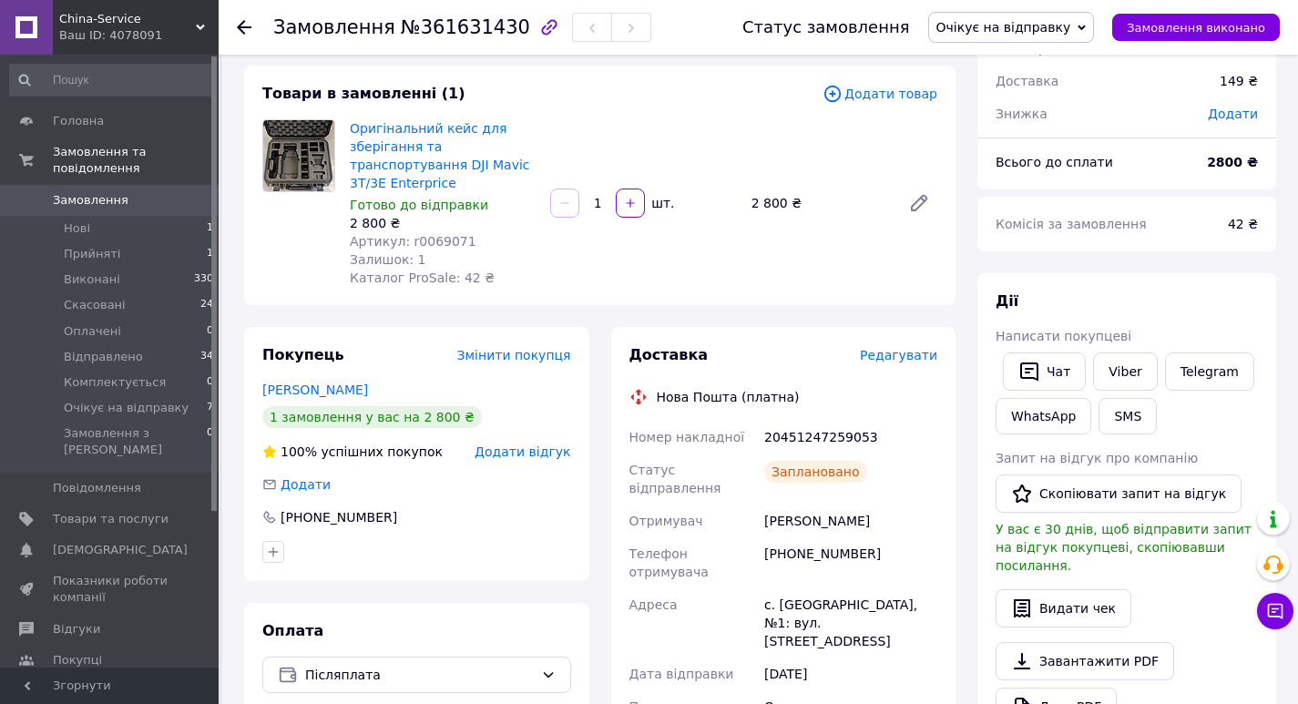
click at [144, 192] on span "Замовлення" at bounding box center [111, 200] width 116 height 16
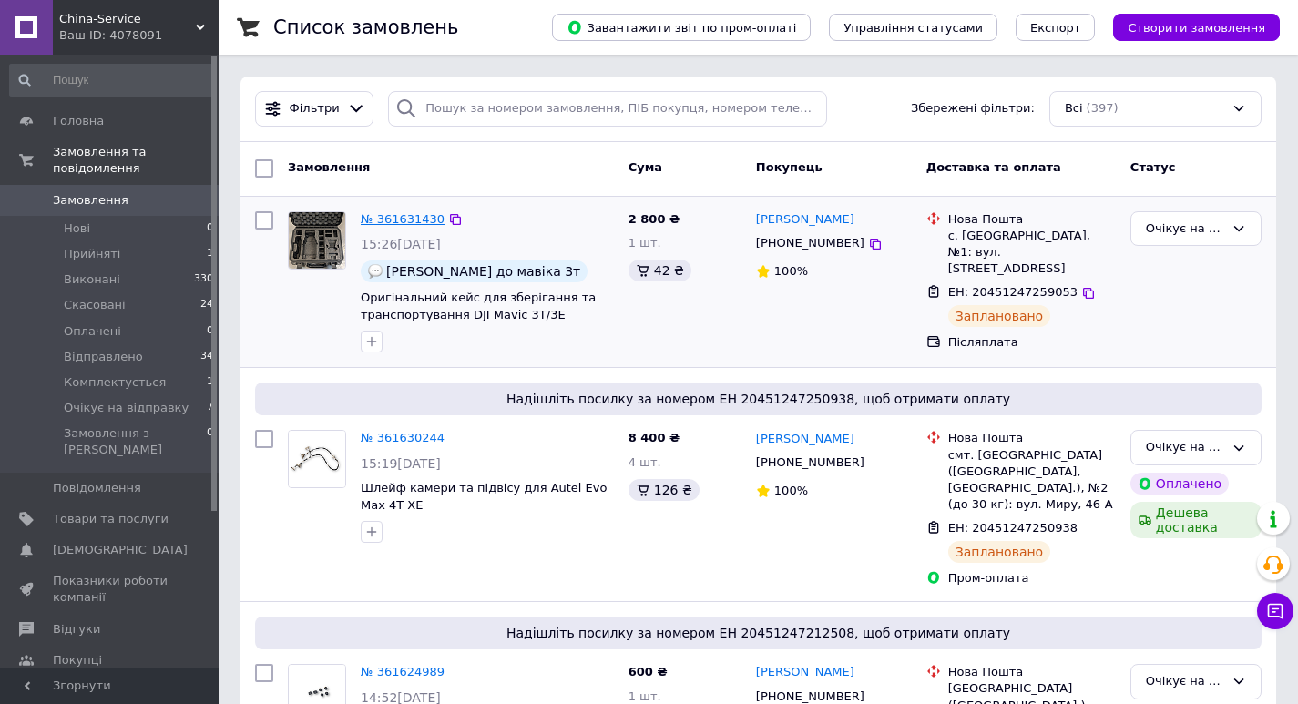
click at [397, 213] on link "№ 361631430" at bounding box center [403, 219] width 84 height 14
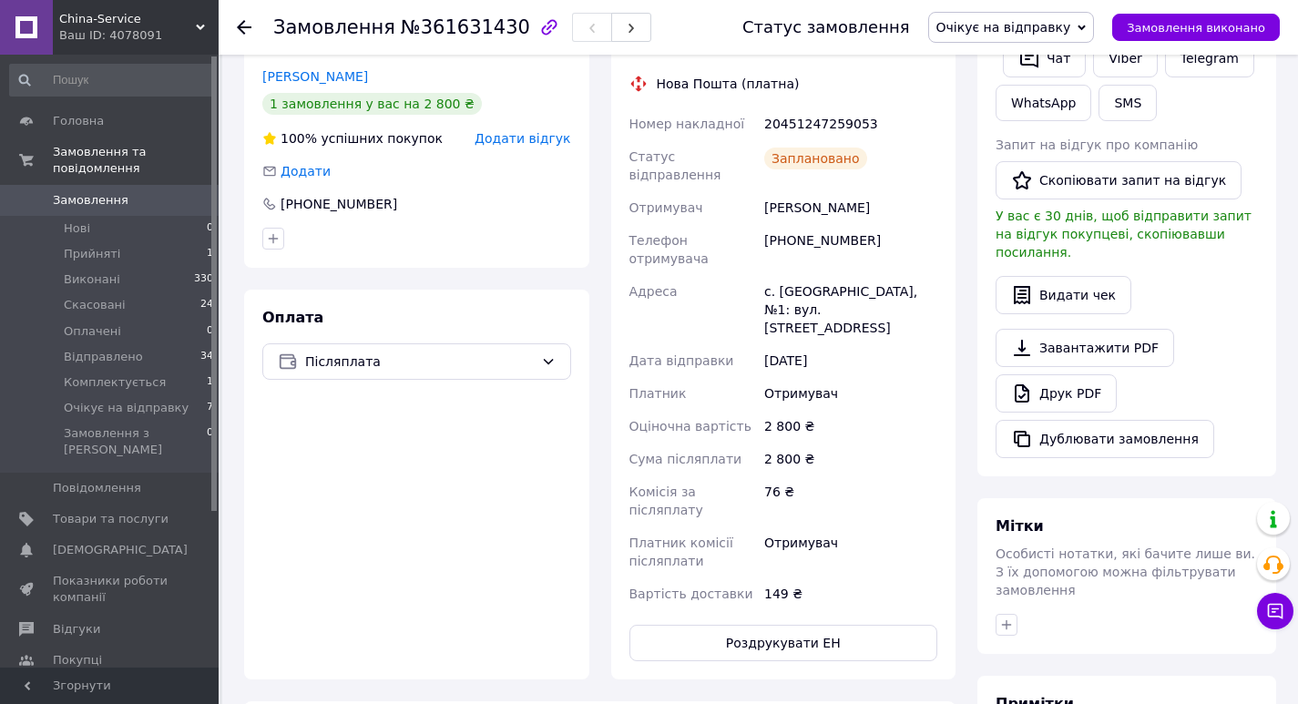
scroll to position [106, 0]
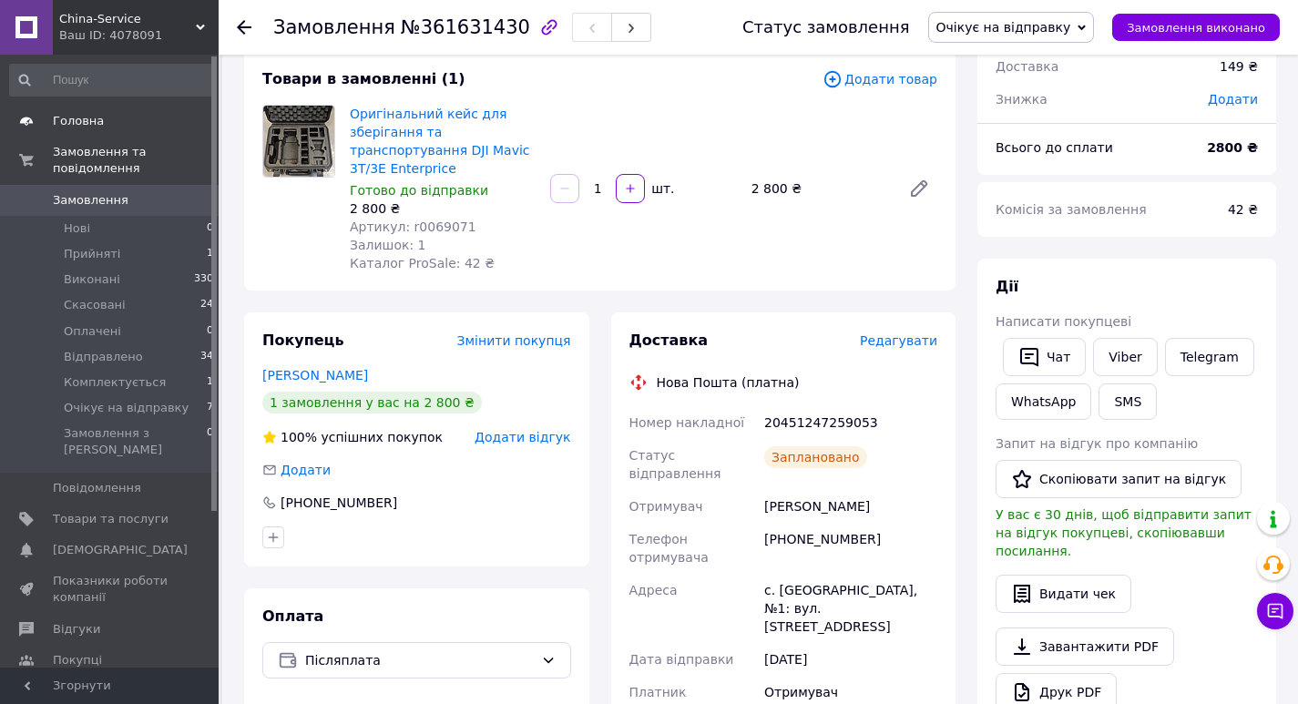
click at [86, 128] on span "Головна" at bounding box center [78, 121] width 51 height 16
